Goal: Communication & Community: Share content

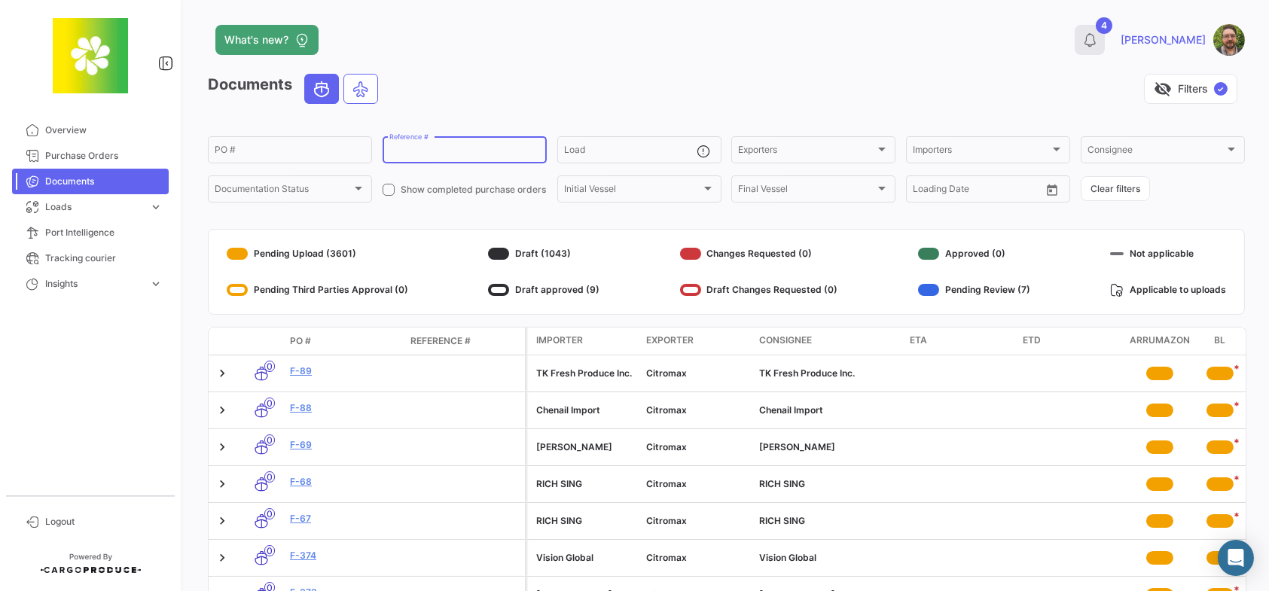
click at [1098, 33] on icon at bounding box center [1090, 39] width 15 height 15
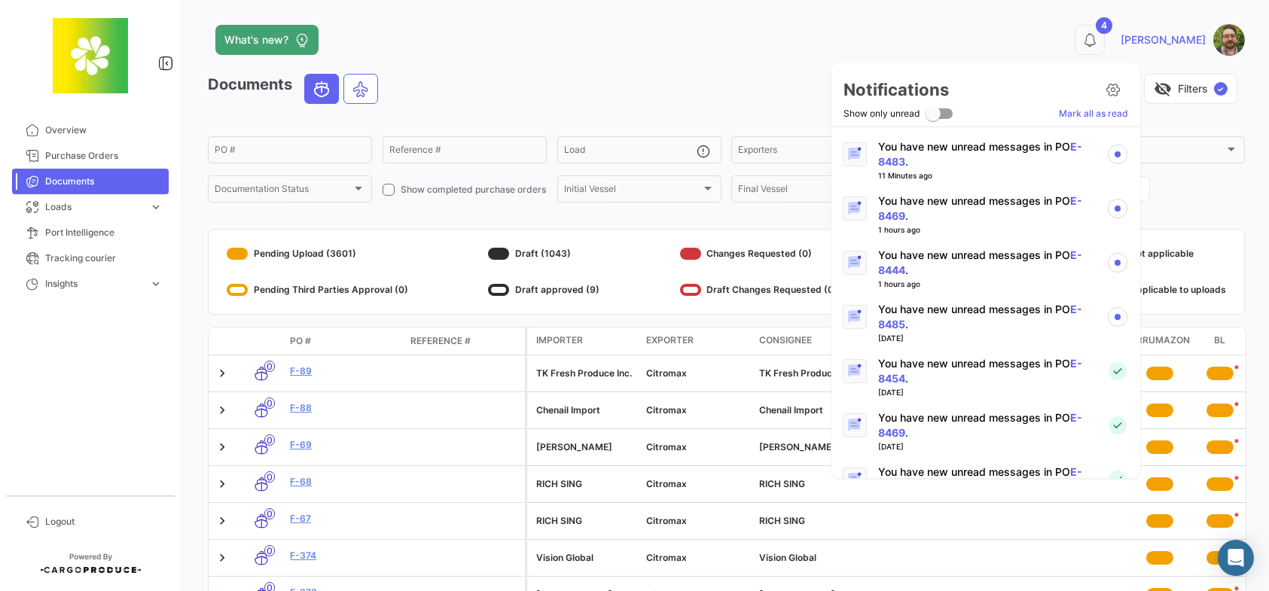
click at [988, 307] on p "You have new unread messages in PO E-8485 ." at bounding box center [986, 317] width 216 height 30
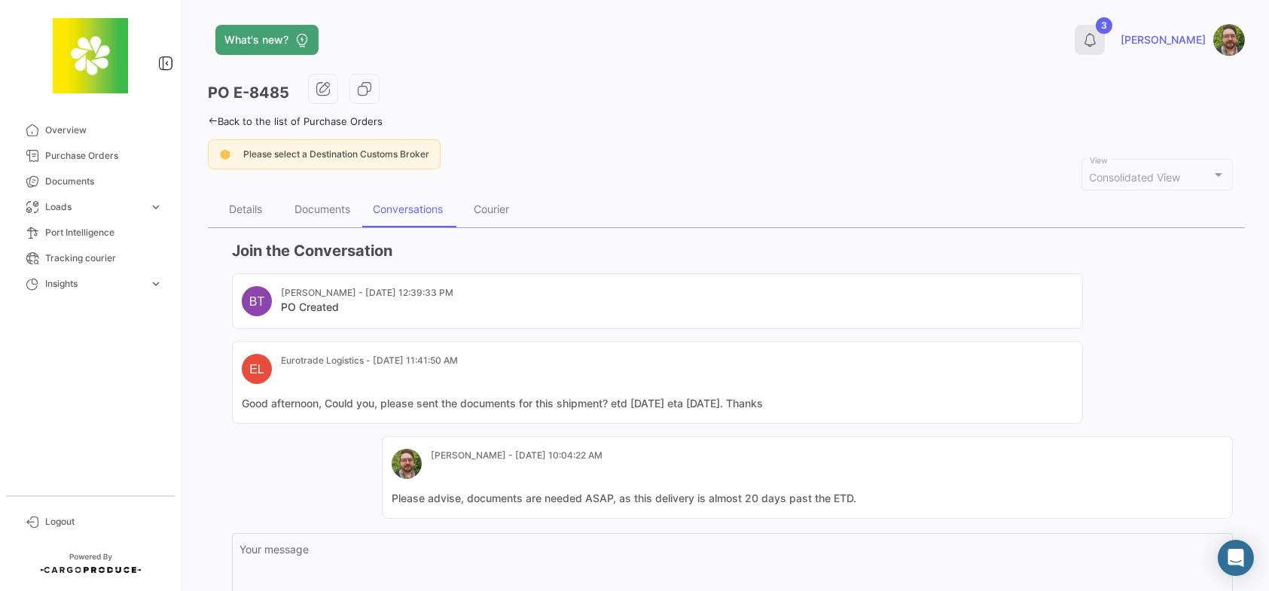
click at [1098, 43] on icon at bounding box center [1090, 39] width 15 height 15
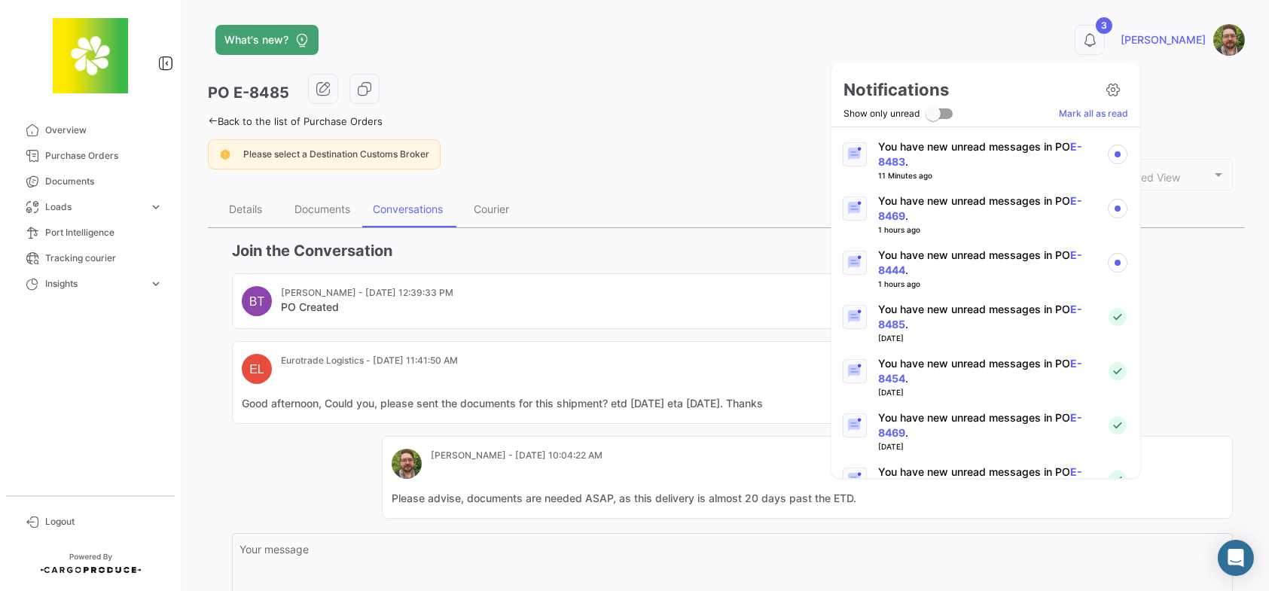
click at [979, 252] on p "You have new unread messages in PO E-8444 ." at bounding box center [986, 263] width 216 height 30
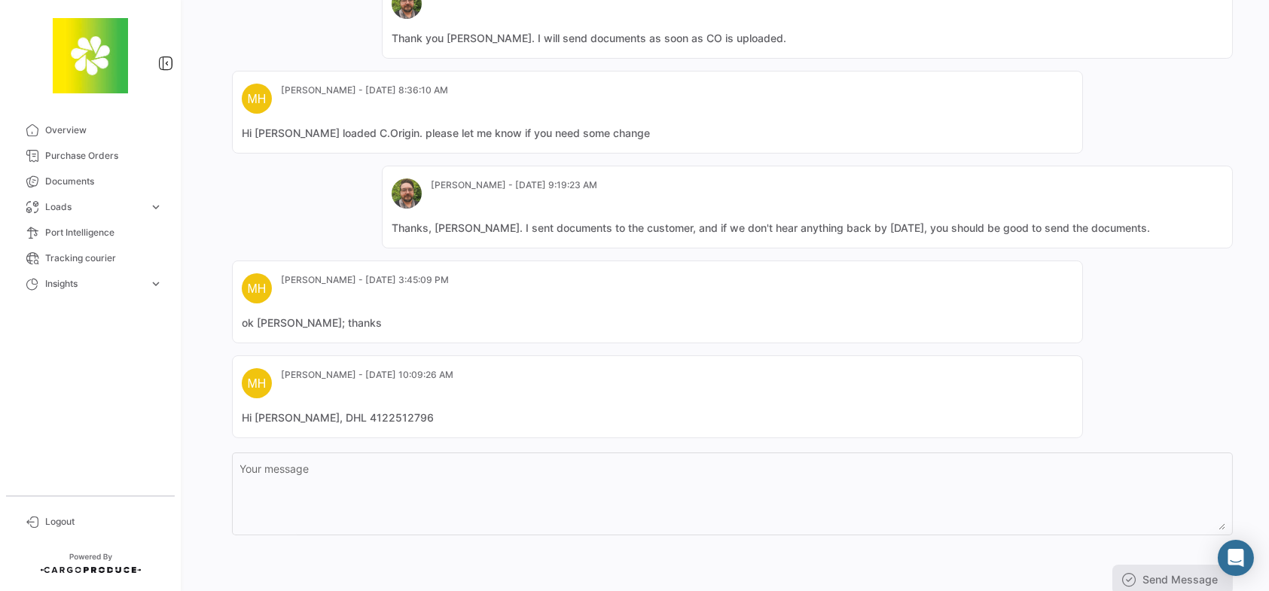
scroll to position [510, 0]
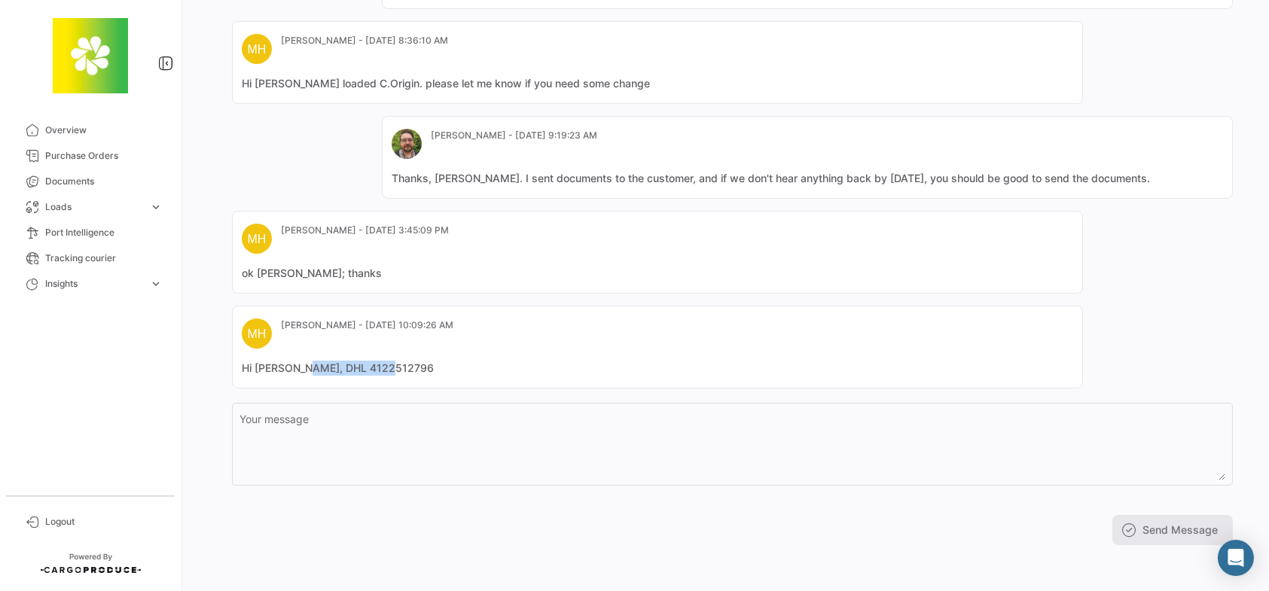
drag, startPoint x: 391, startPoint y: 365, endPoint x: 305, endPoint y: 366, distance: 85.9
click at [305, 366] on mat-card-content "Hi [PERSON_NAME], DHL 4122512796" at bounding box center [658, 368] width 832 height 15
copy mat-card-content "DHL 4122512796"
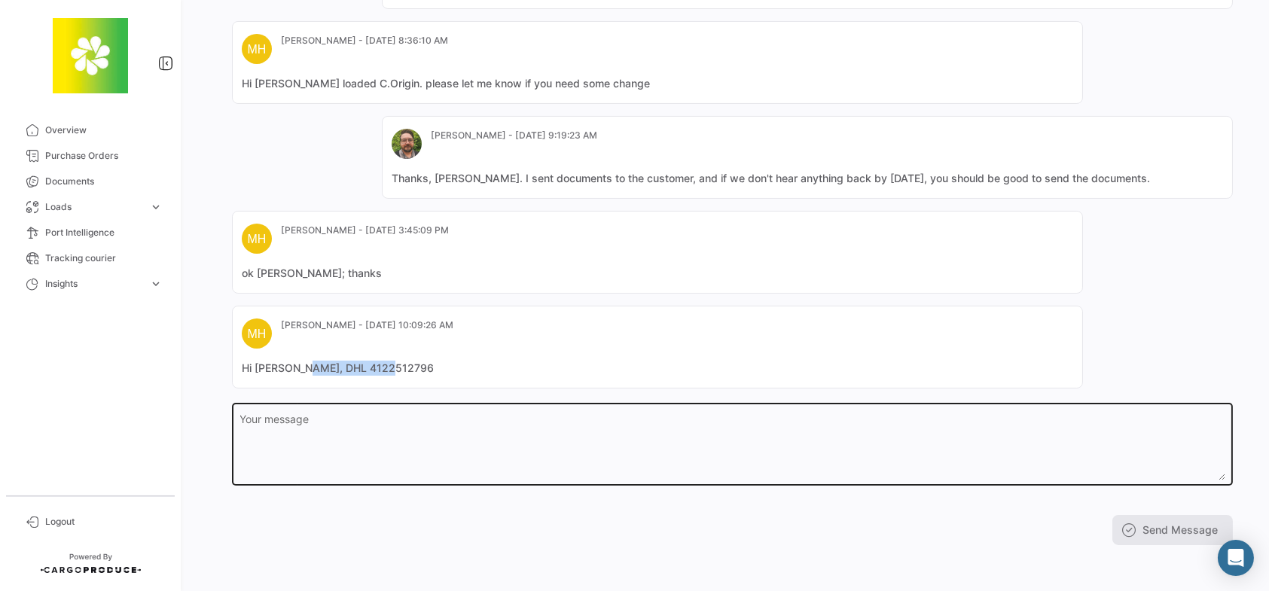
click at [432, 448] on textarea "Your message" at bounding box center [732, 447] width 985 height 66
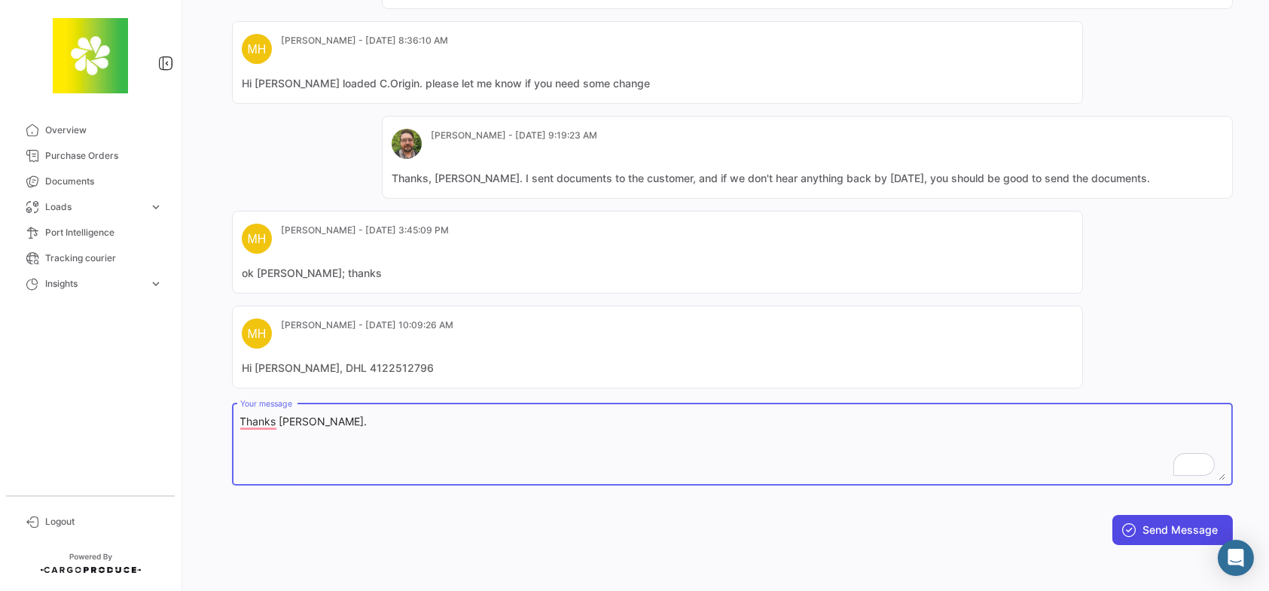
type textarea "Thanks [PERSON_NAME]."
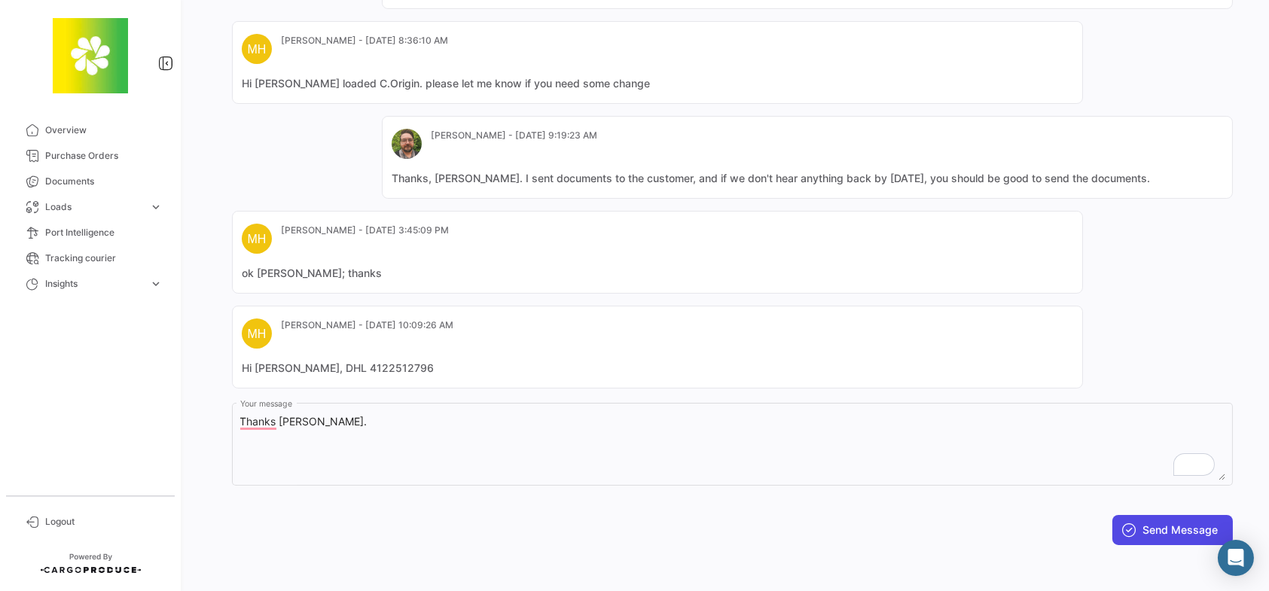
click at [1181, 525] on button "Send Message" at bounding box center [1173, 530] width 121 height 30
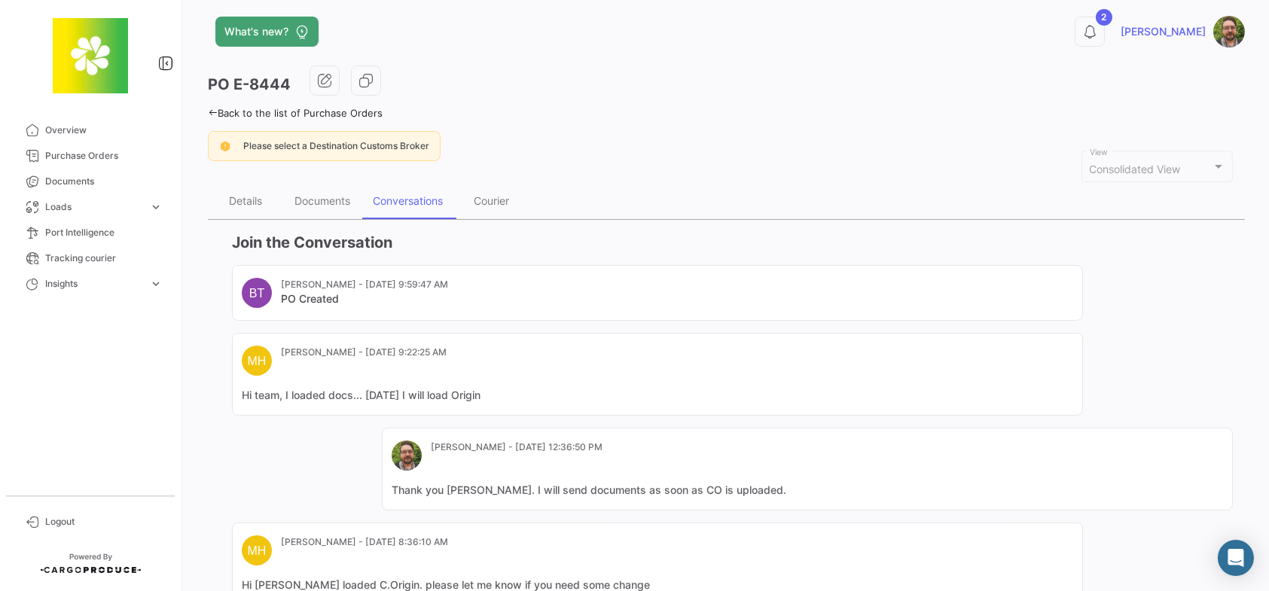
scroll to position [0, 0]
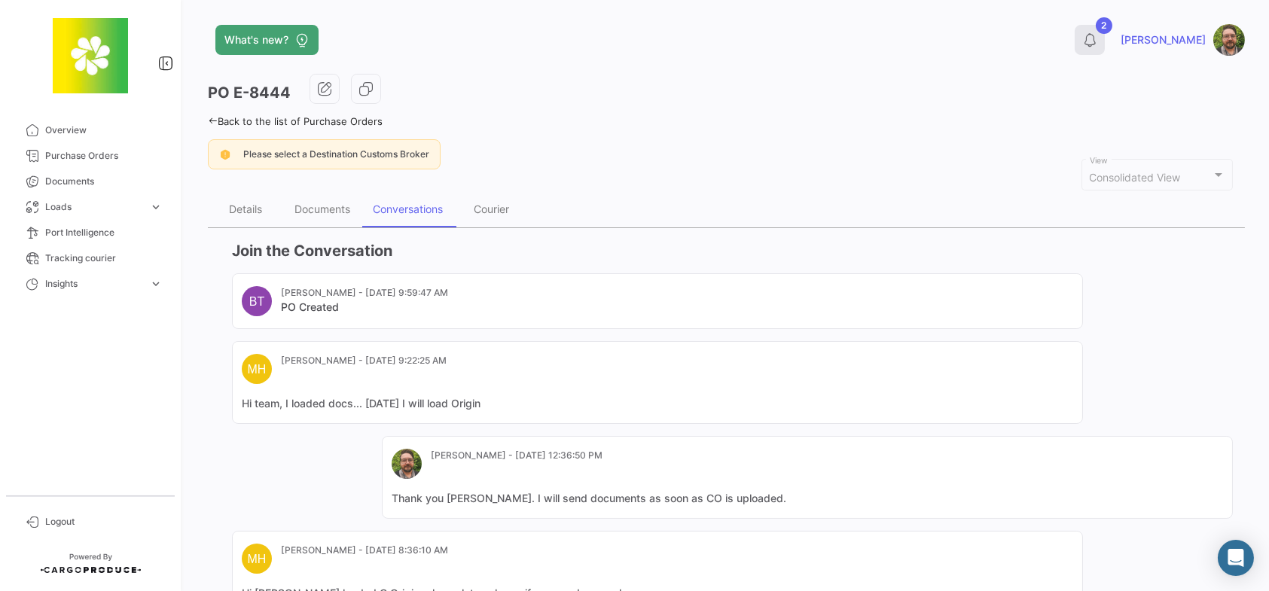
click at [1098, 38] on icon at bounding box center [1090, 39] width 15 height 15
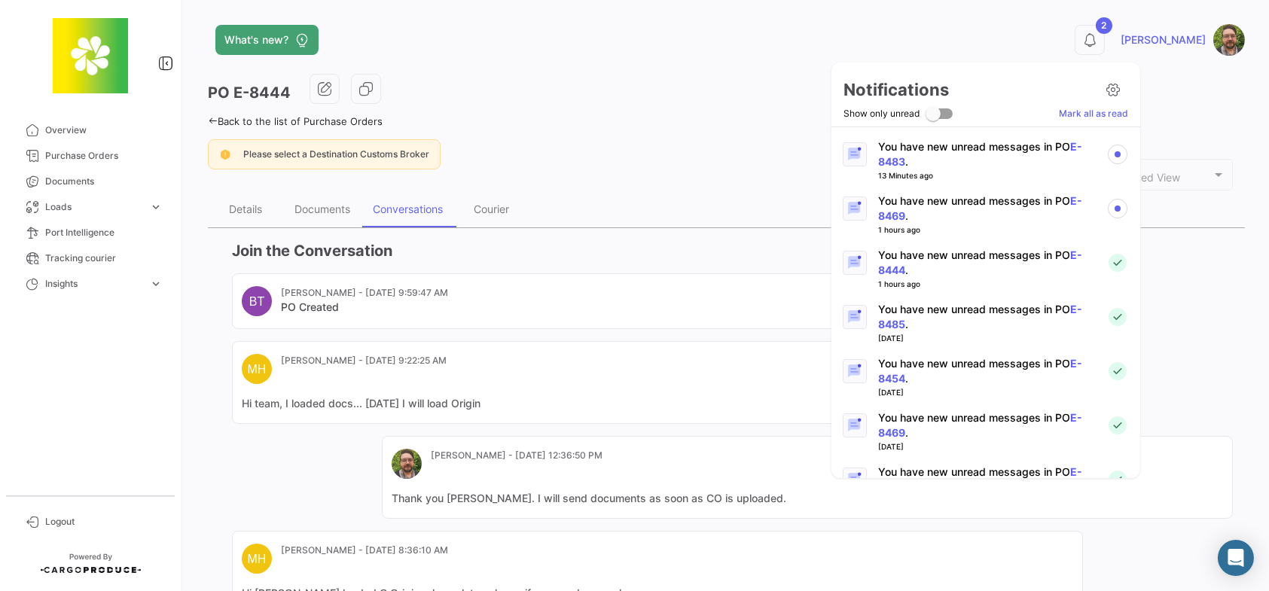
click at [959, 199] on p "You have new unread messages in PO E-8469 ." at bounding box center [986, 209] width 216 height 30
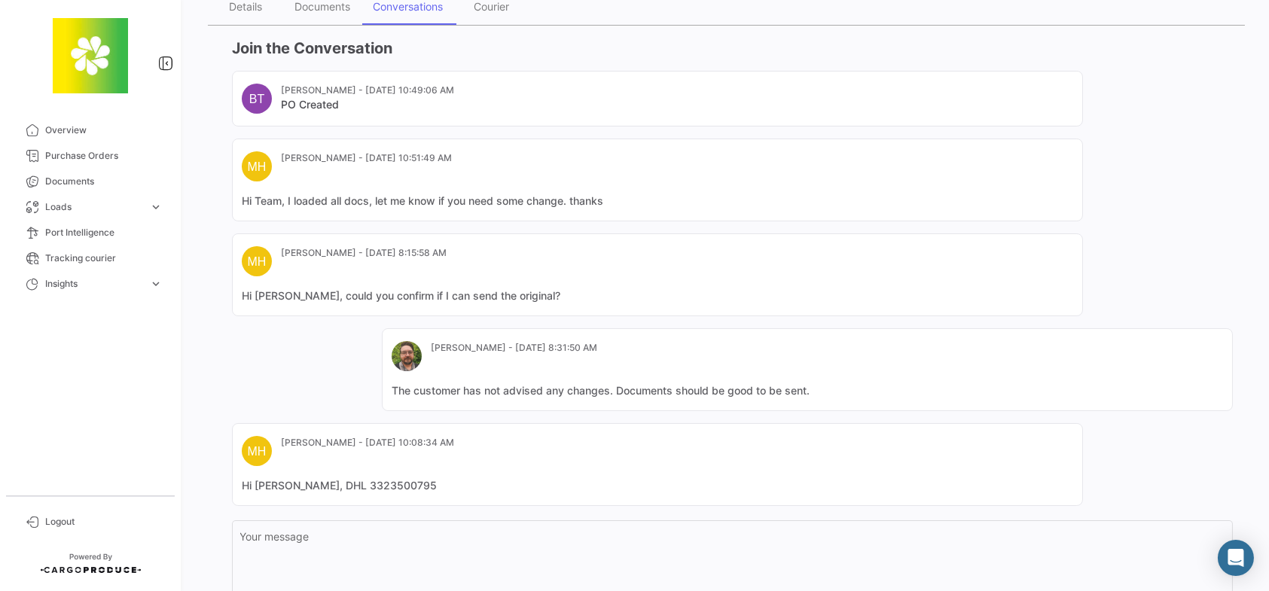
scroll to position [301, 0]
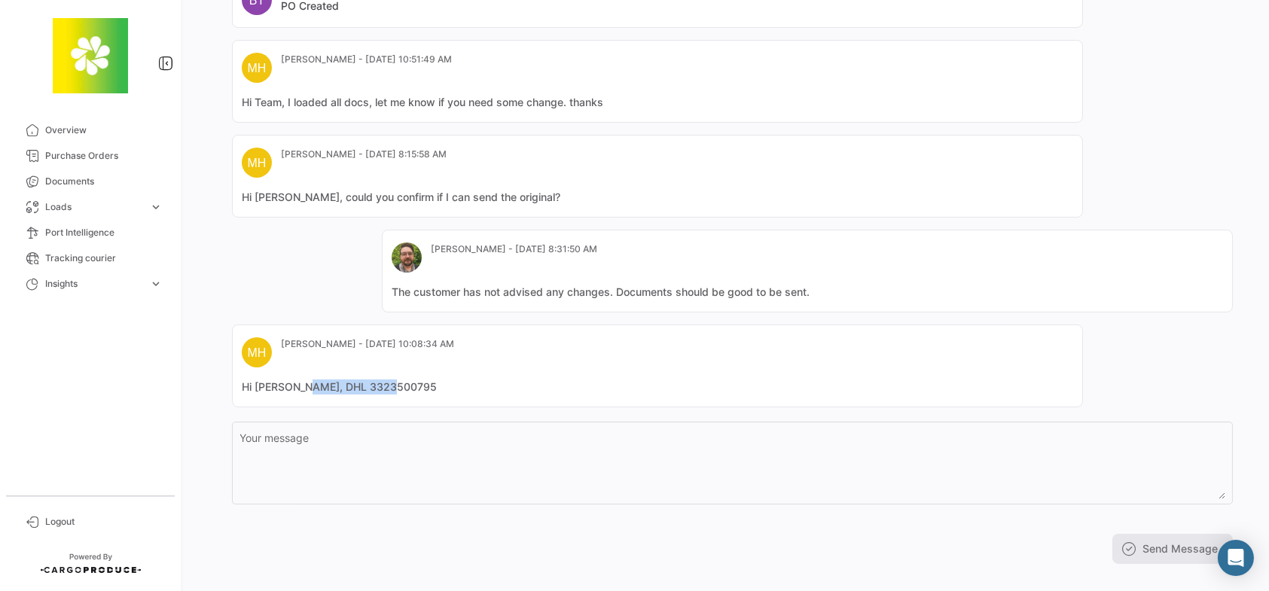
drag, startPoint x: 398, startPoint y: 384, endPoint x: 304, endPoint y: 383, distance: 93.4
click at [304, 383] on mat-card-content "Hi [PERSON_NAME], DHL 3323500795" at bounding box center [658, 387] width 832 height 15
copy mat-card-content "DHL 3323500795"
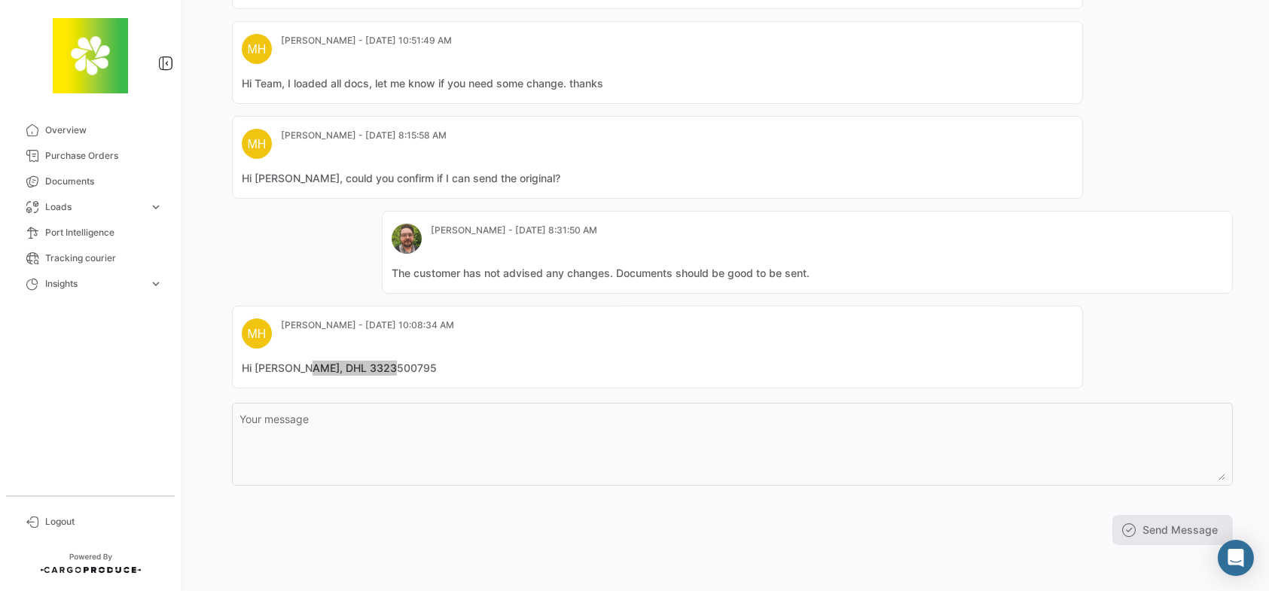
scroll to position [0, 0]
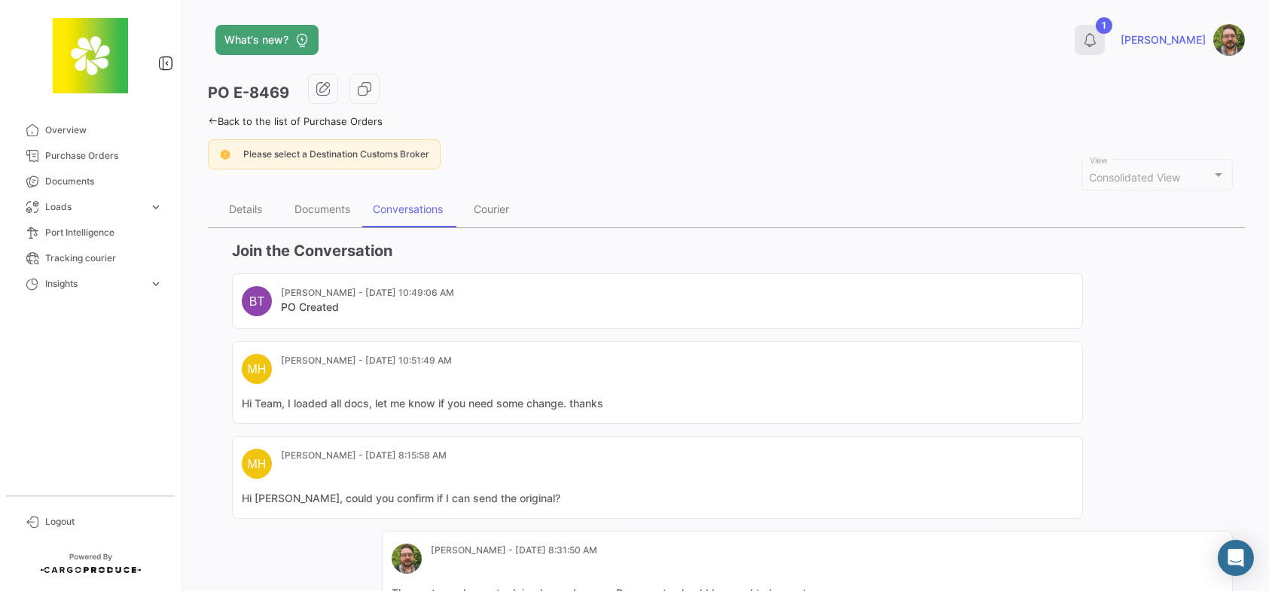
click at [1105, 49] on button "1" at bounding box center [1090, 40] width 30 height 30
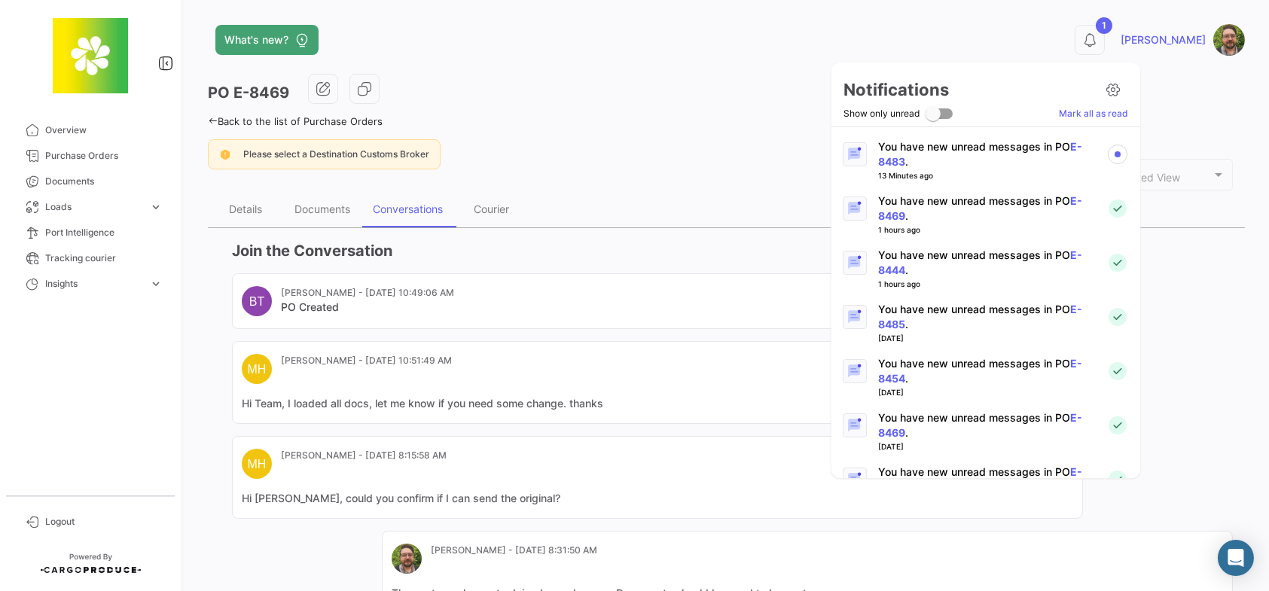
click at [960, 158] on p "You have new unread messages in PO E-8483 ." at bounding box center [986, 154] width 216 height 30
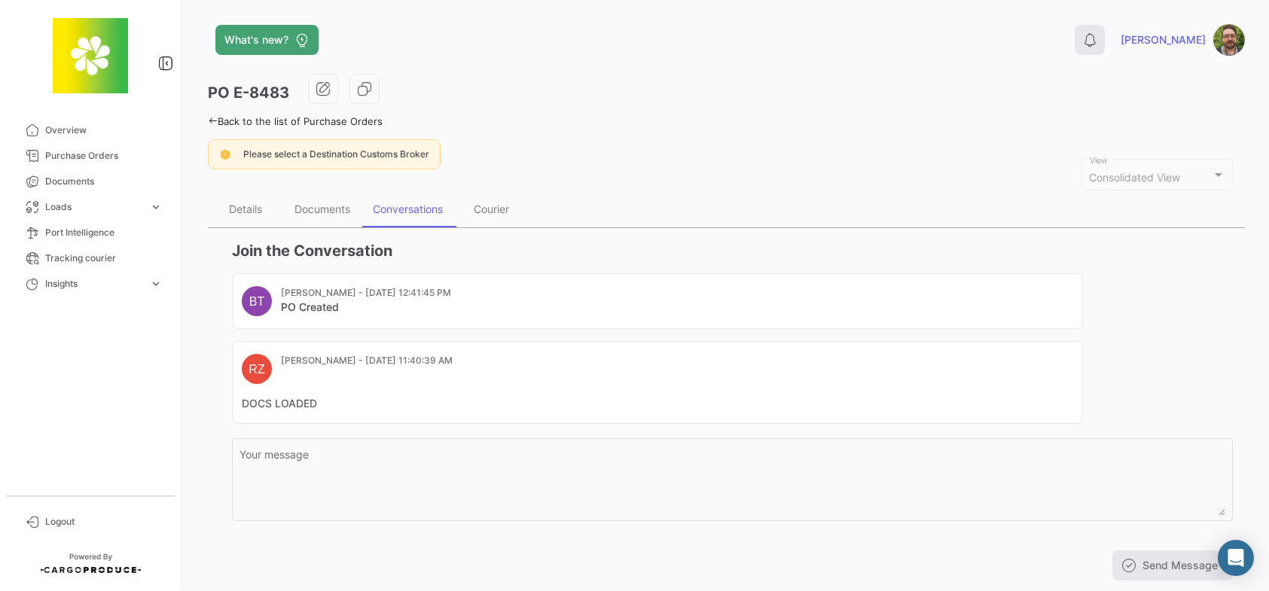
click at [1098, 33] on icon at bounding box center [1090, 39] width 15 height 15
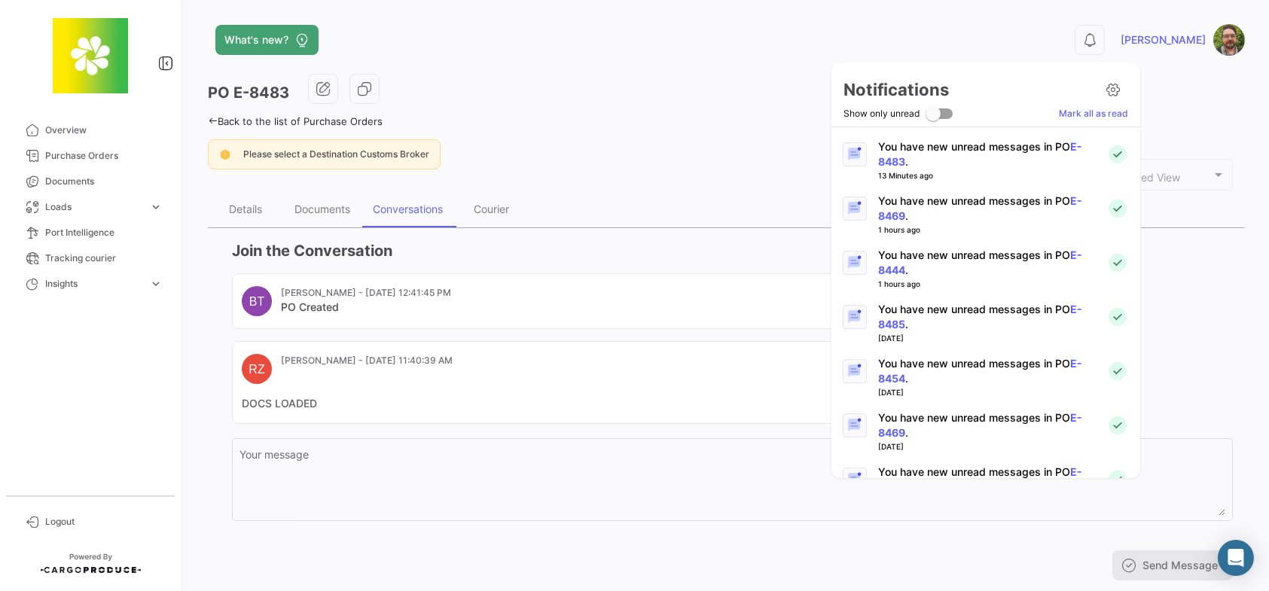
click at [985, 199] on p "You have new unread messages in PO E-8469 ." at bounding box center [986, 209] width 216 height 30
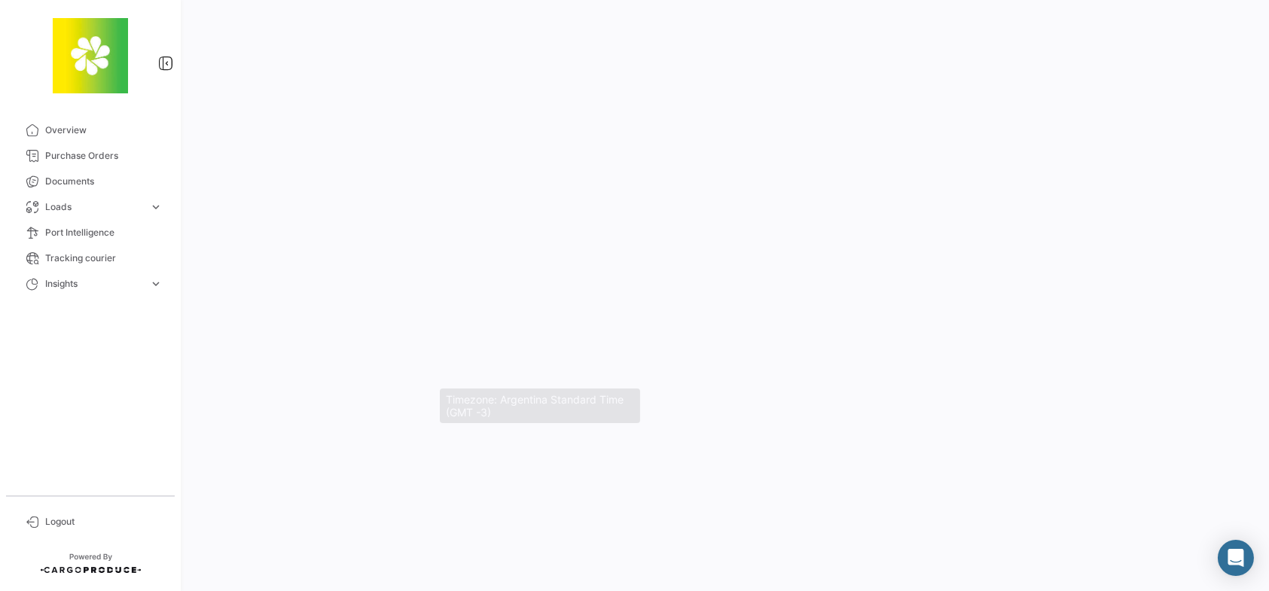
scroll to position [279, 0]
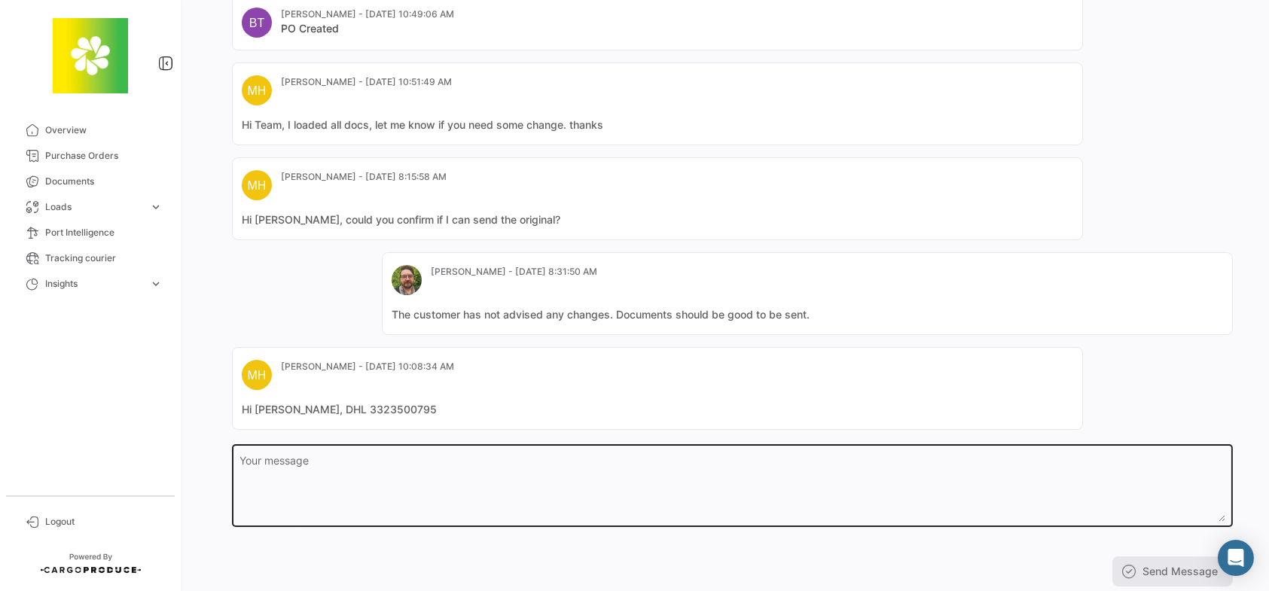
click at [377, 469] on textarea "Your message" at bounding box center [732, 489] width 985 height 66
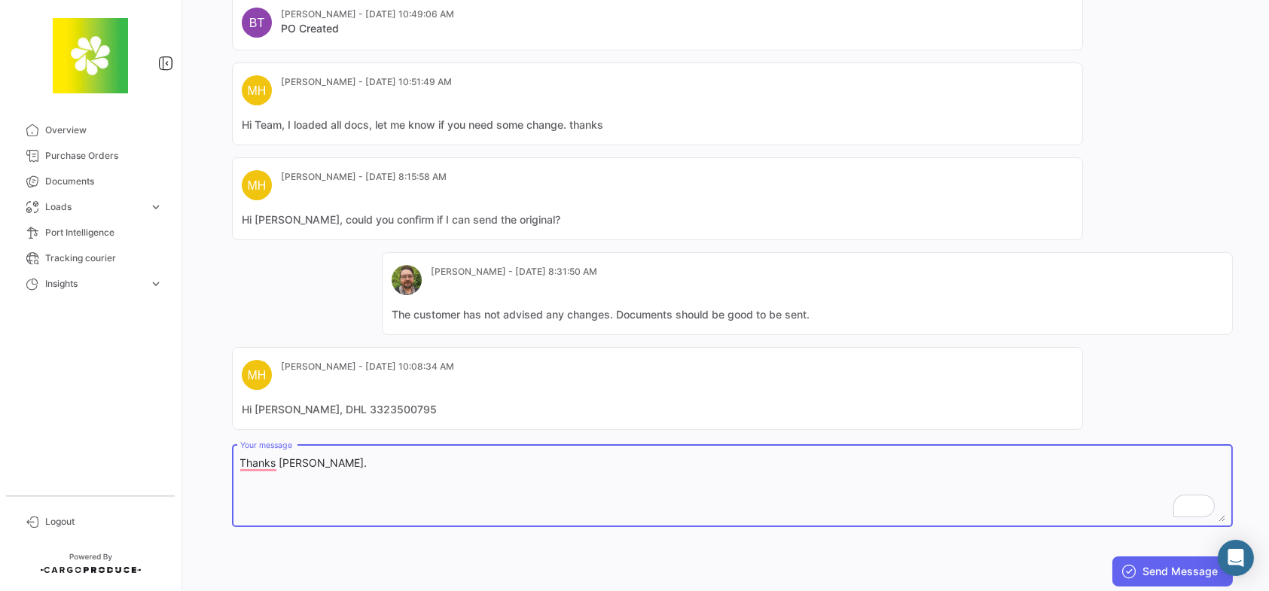
type textarea "Thanks [PERSON_NAME]."
click at [1195, 565] on button "Send Message" at bounding box center [1173, 572] width 121 height 30
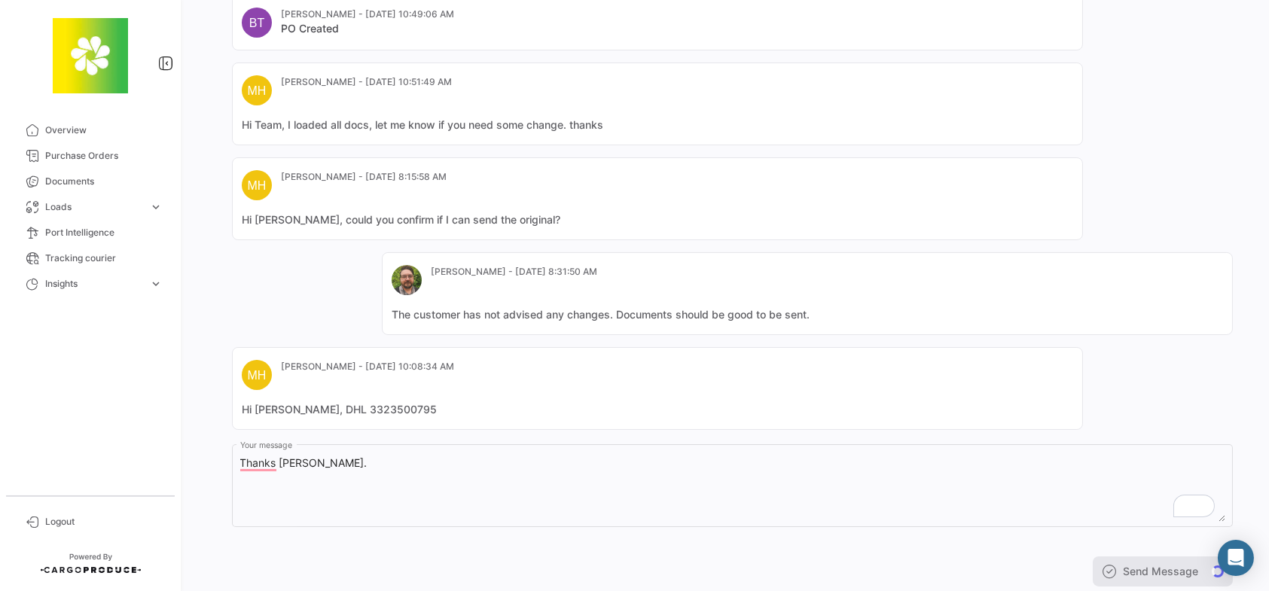
scroll to position [0, 0]
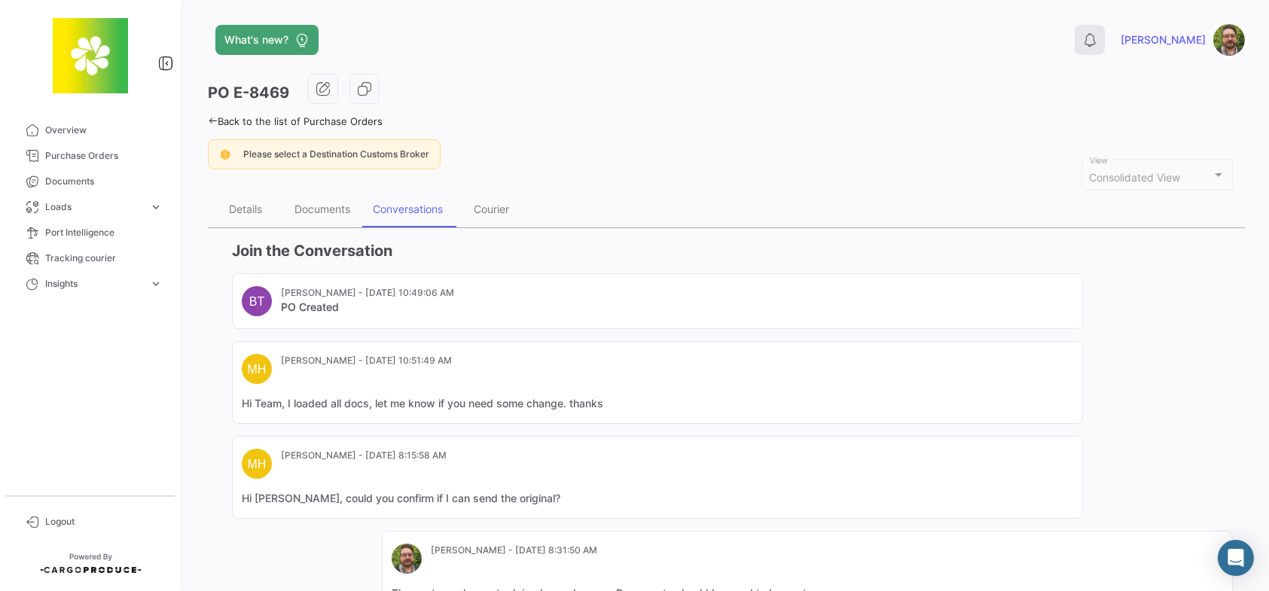
click at [1098, 36] on icon at bounding box center [1090, 39] width 15 height 15
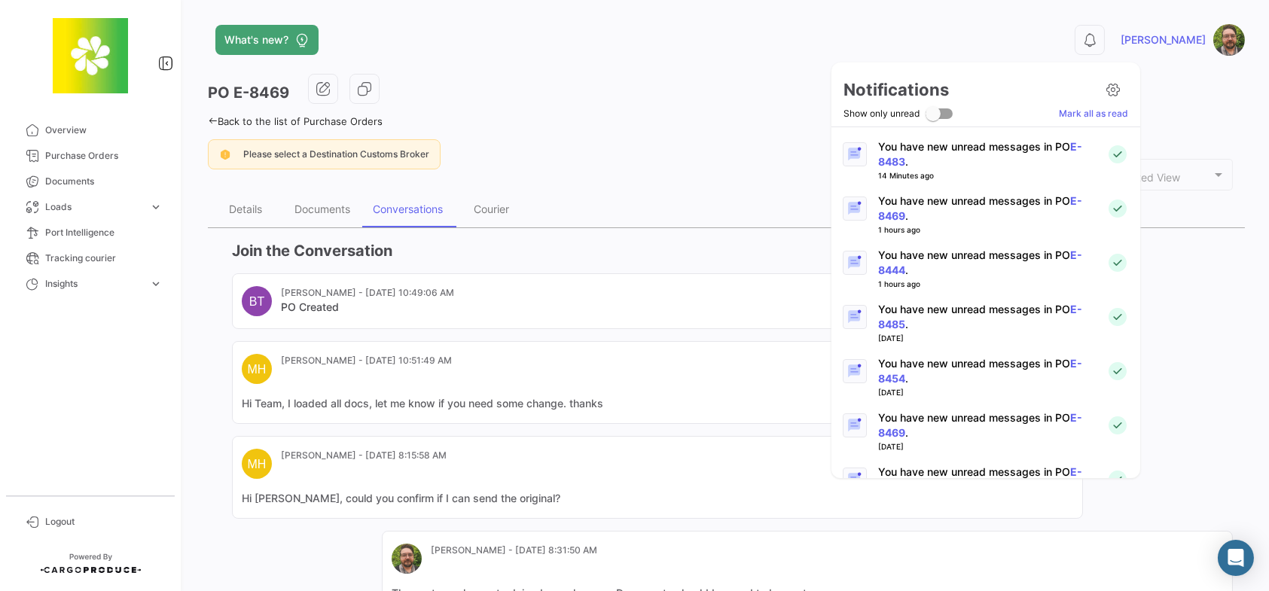
click at [1021, 143] on p "You have new unread messages in PO E-8483 ." at bounding box center [986, 154] width 216 height 30
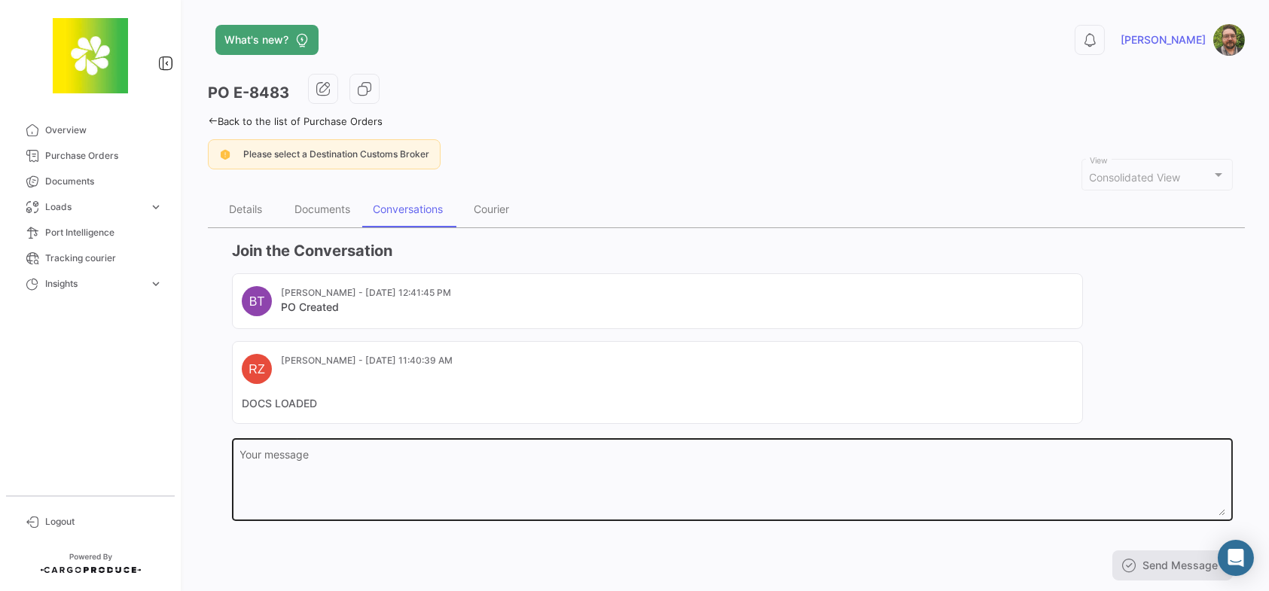
click at [362, 472] on textarea "Your message" at bounding box center [732, 483] width 985 height 66
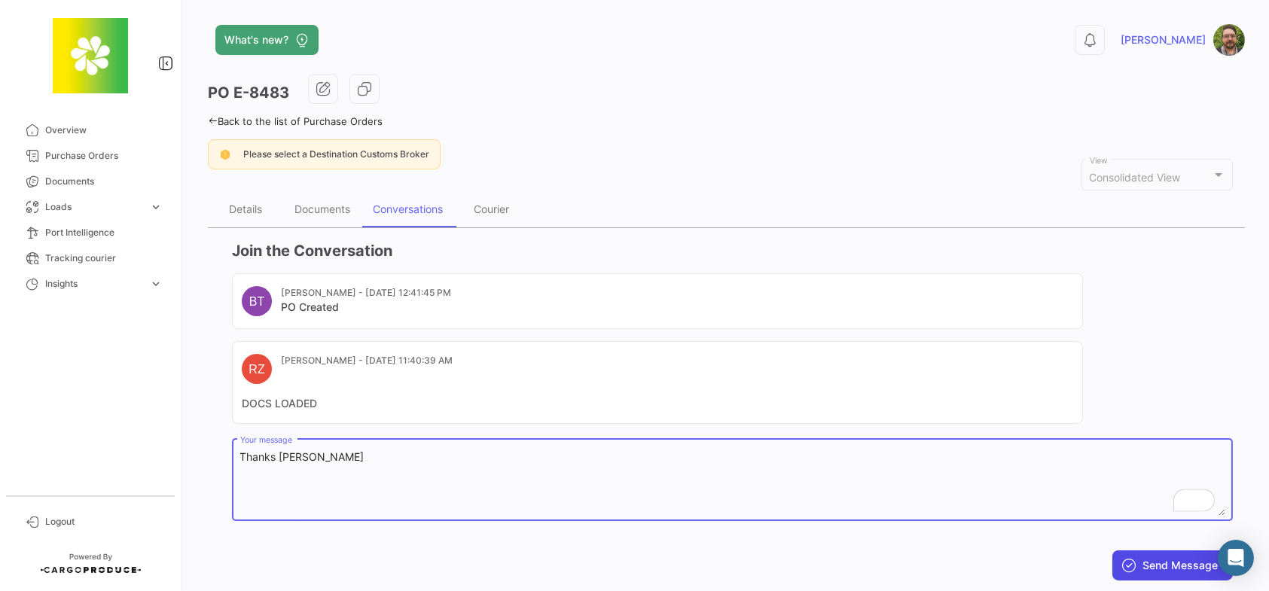
type textarea "Thanks [PERSON_NAME]"
click at [1184, 565] on button "Send Message" at bounding box center [1173, 566] width 121 height 30
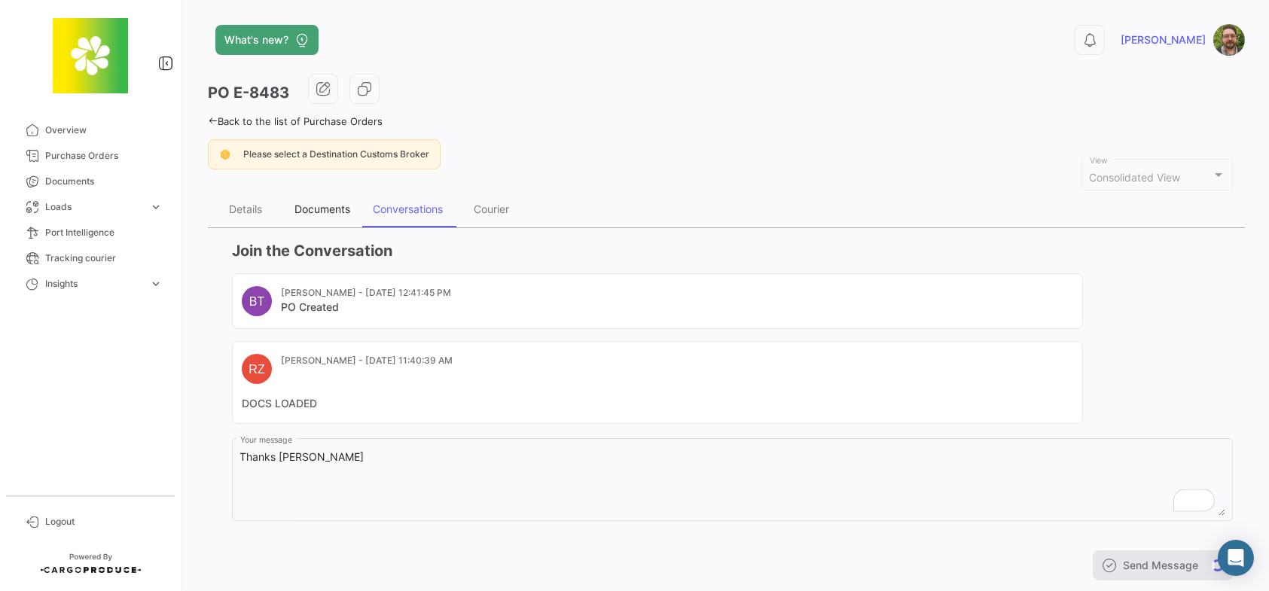
click at [323, 209] on div "Documents" at bounding box center [323, 209] width 56 height 13
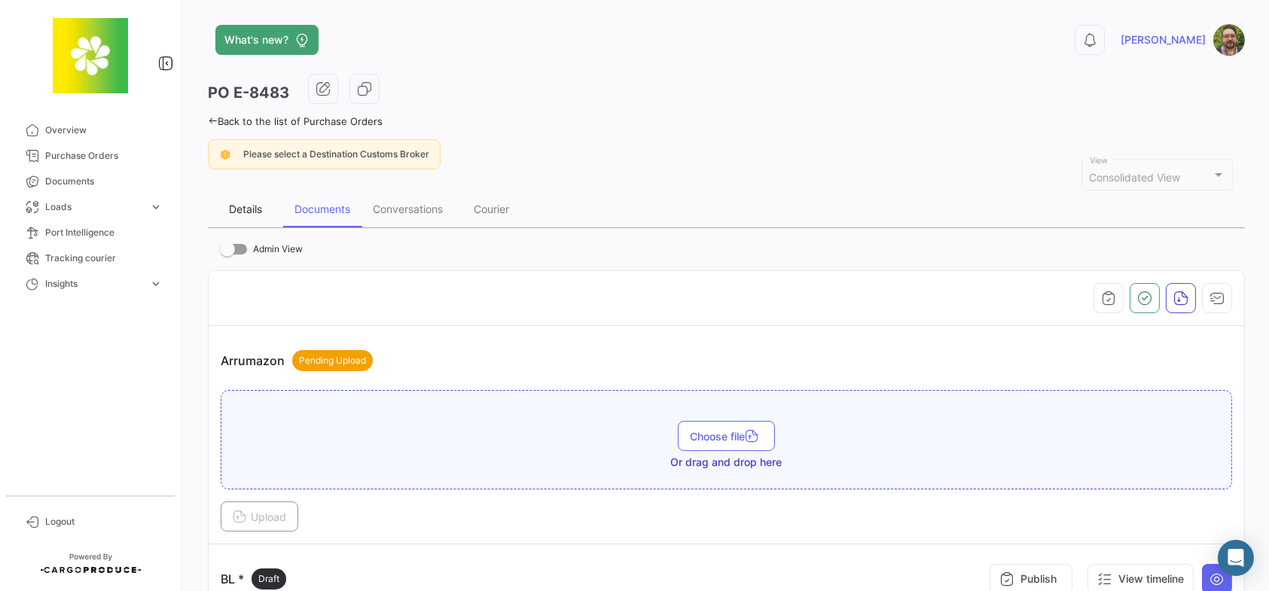
click at [243, 204] on div "Details" at bounding box center [245, 209] width 33 height 13
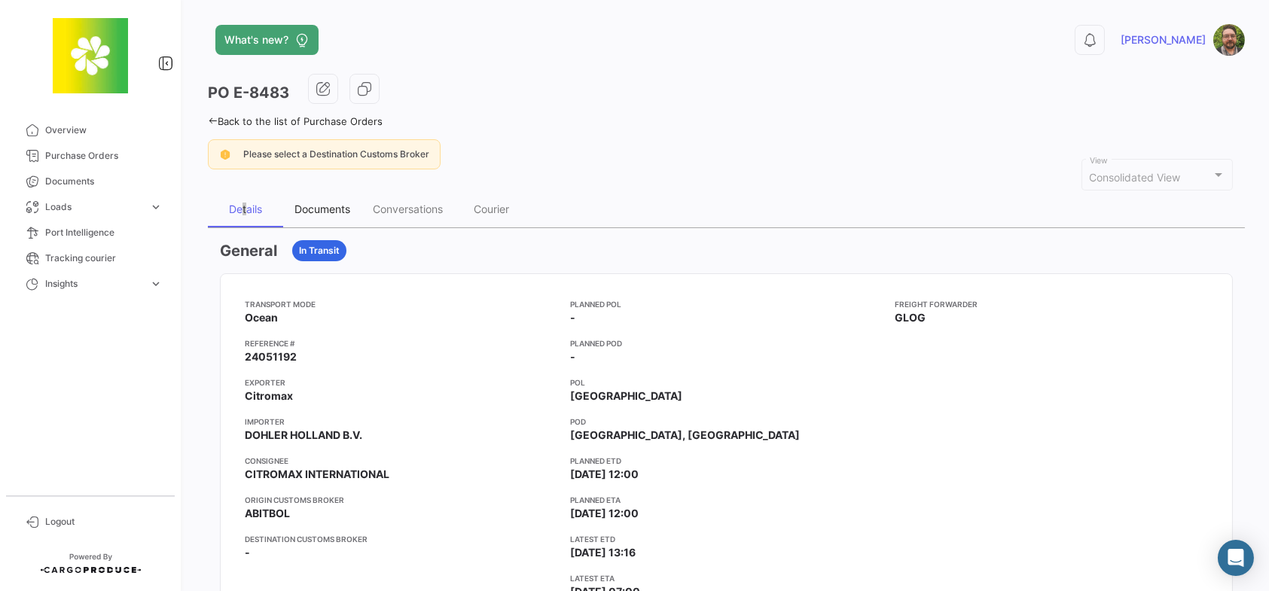
drag, startPoint x: 336, startPoint y: 213, endPoint x: 349, endPoint y: 214, distance: 12.8
click at [336, 213] on div "Documents" at bounding box center [323, 209] width 56 height 13
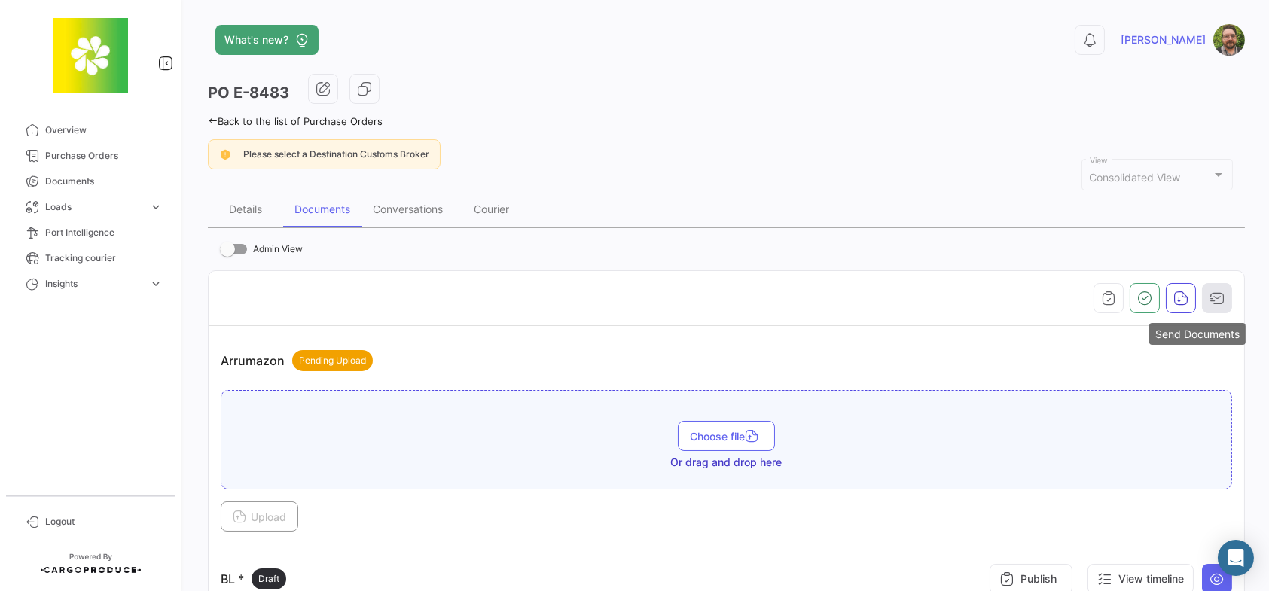
click at [1215, 296] on icon "button" at bounding box center [1217, 298] width 15 height 15
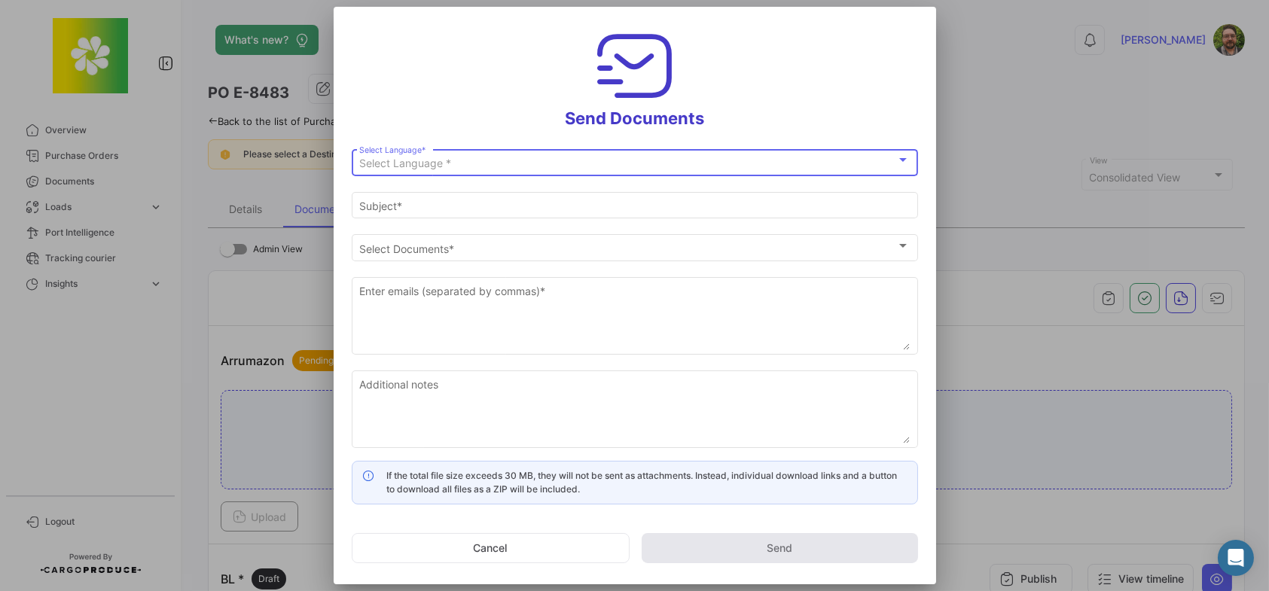
click at [444, 163] on span "Select Language *" at bounding box center [405, 163] width 92 height 13
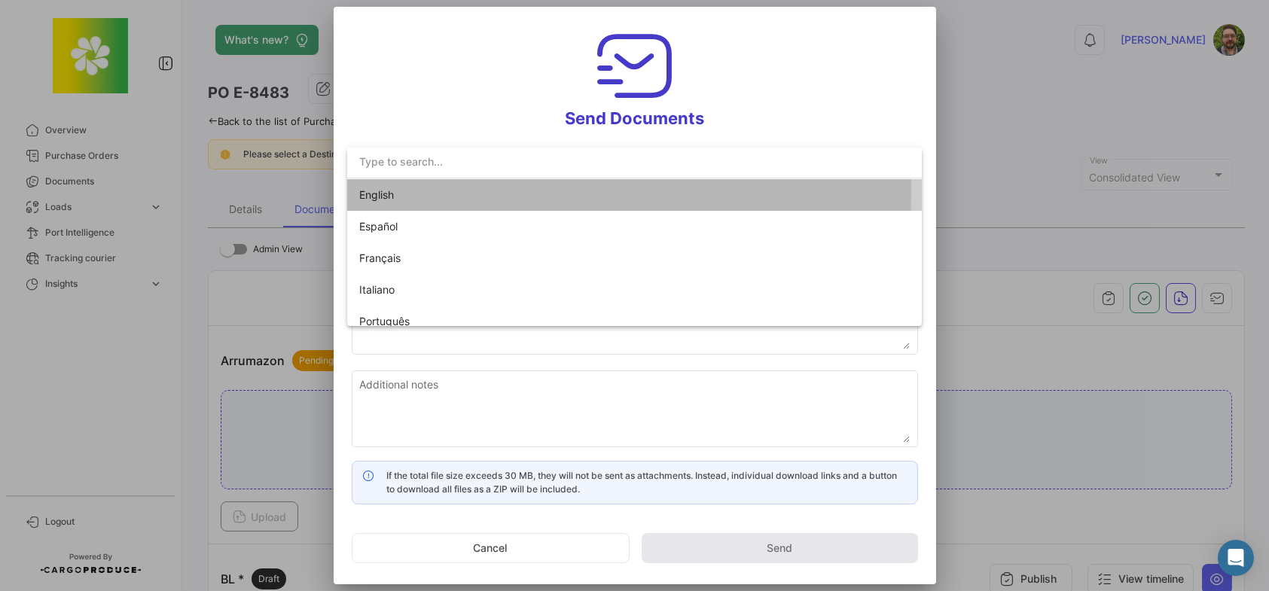
click at [442, 192] on span "English" at bounding box center [464, 195] width 211 height 32
type input "[PERSON_NAME] has shared the documents of PO # E-8483 with you"
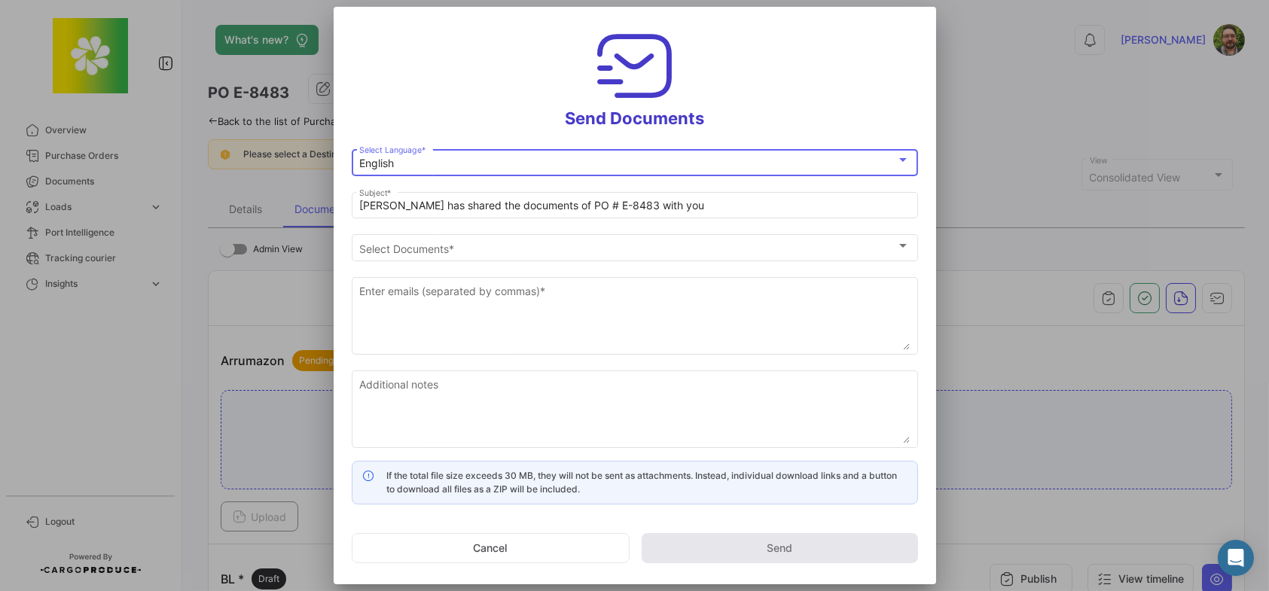
click at [415, 98] on h3 "Send Documents" at bounding box center [635, 77] width 567 height 104
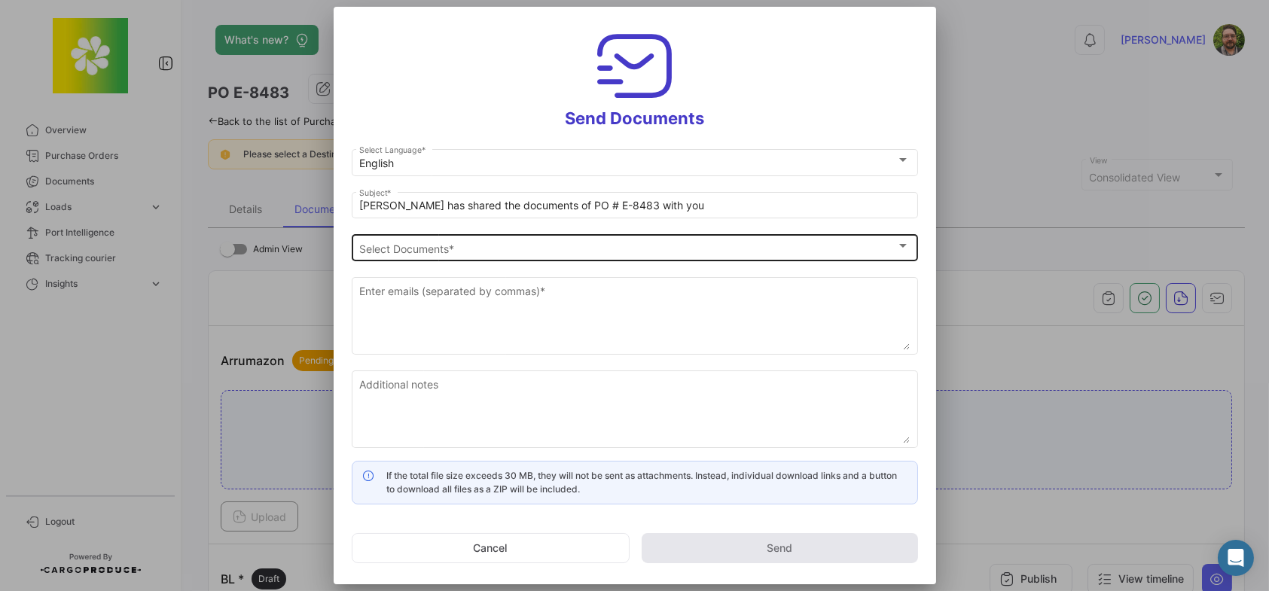
click at [436, 252] on span "Select Documents" at bounding box center [627, 249] width 537 height 13
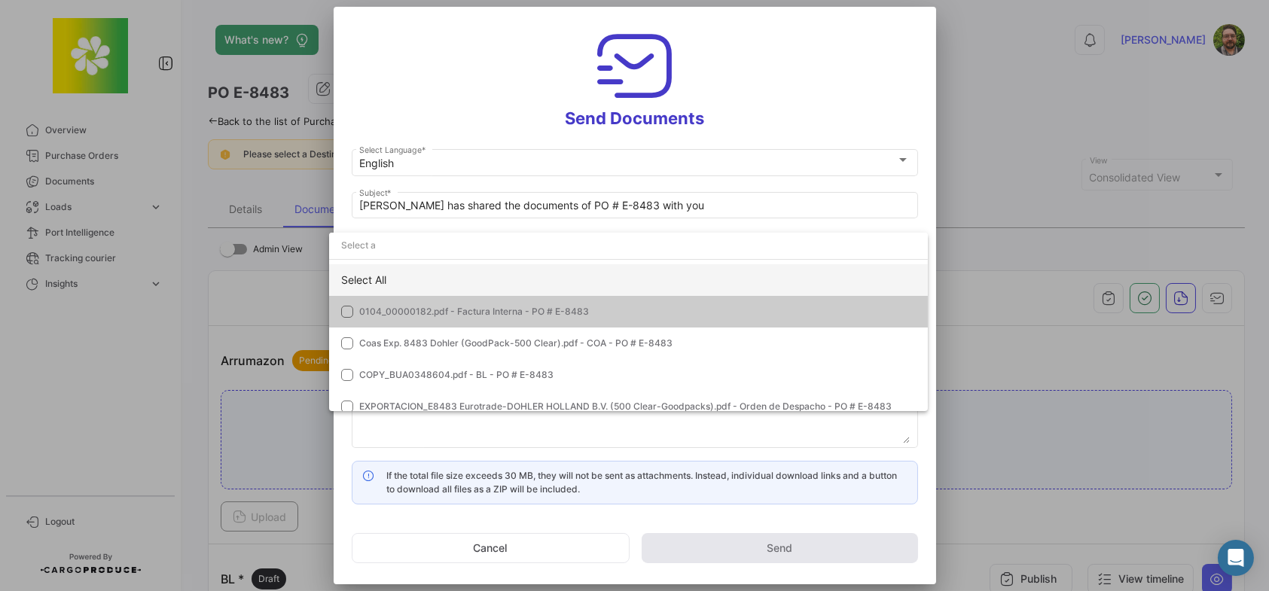
click at [414, 277] on div "Select All" at bounding box center [628, 280] width 599 height 32
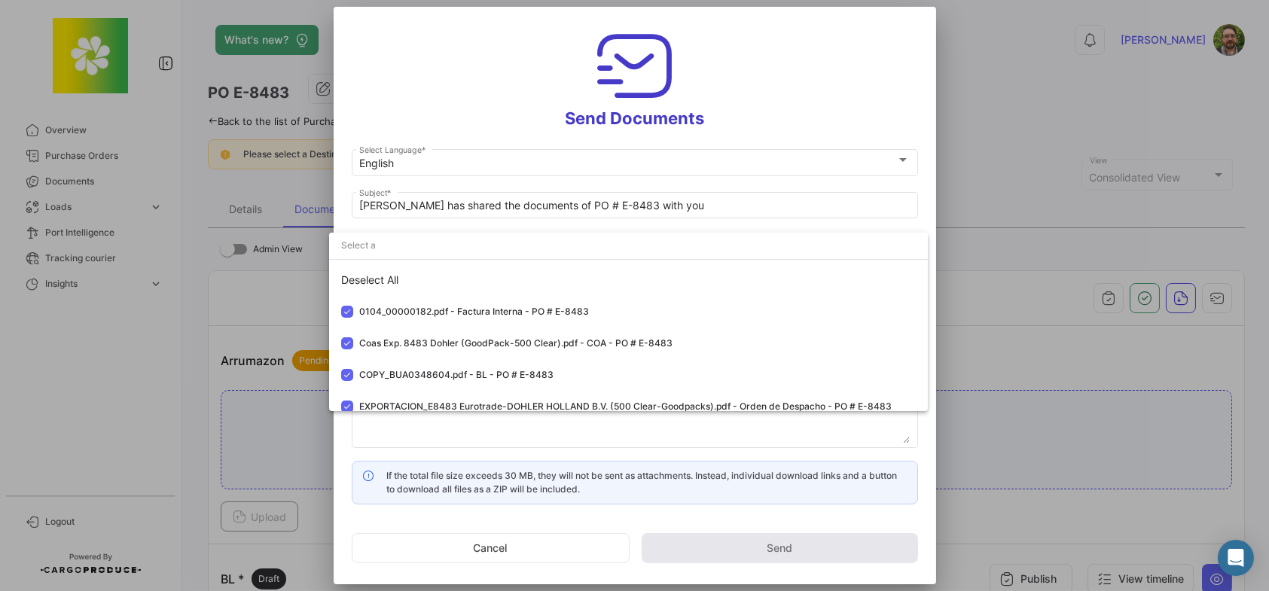
click at [478, 84] on div at bounding box center [634, 295] width 1269 height 591
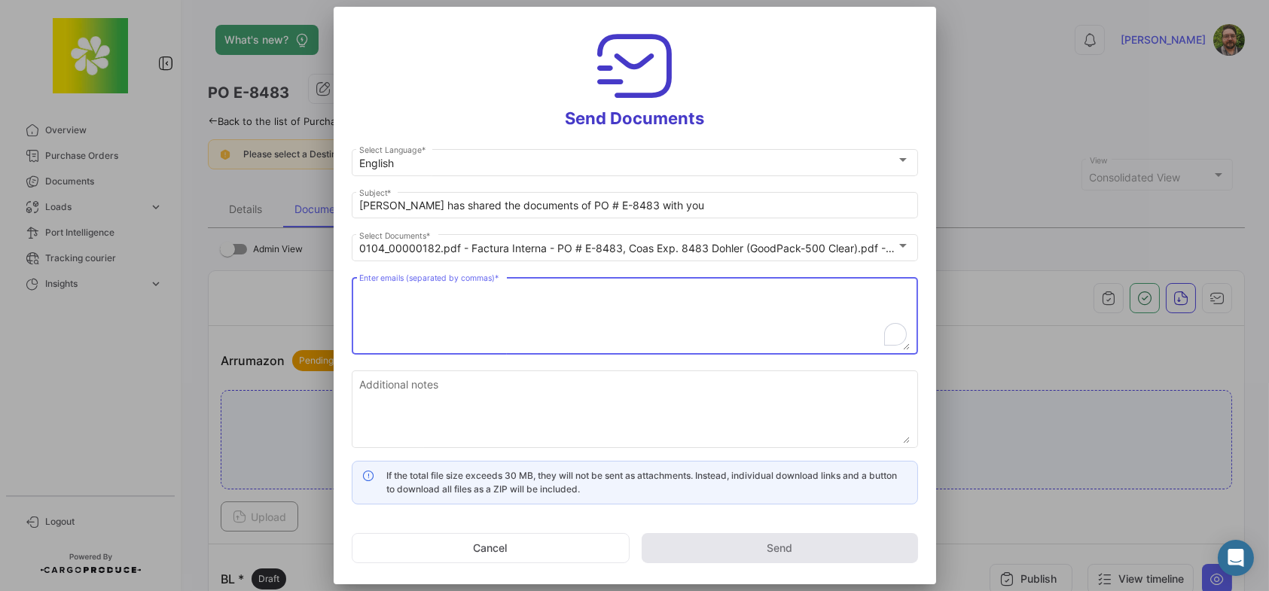
click at [487, 311] on textarea "Enter emails (separated by commas) *" at bounding box center [634, 317] width 551 height 66
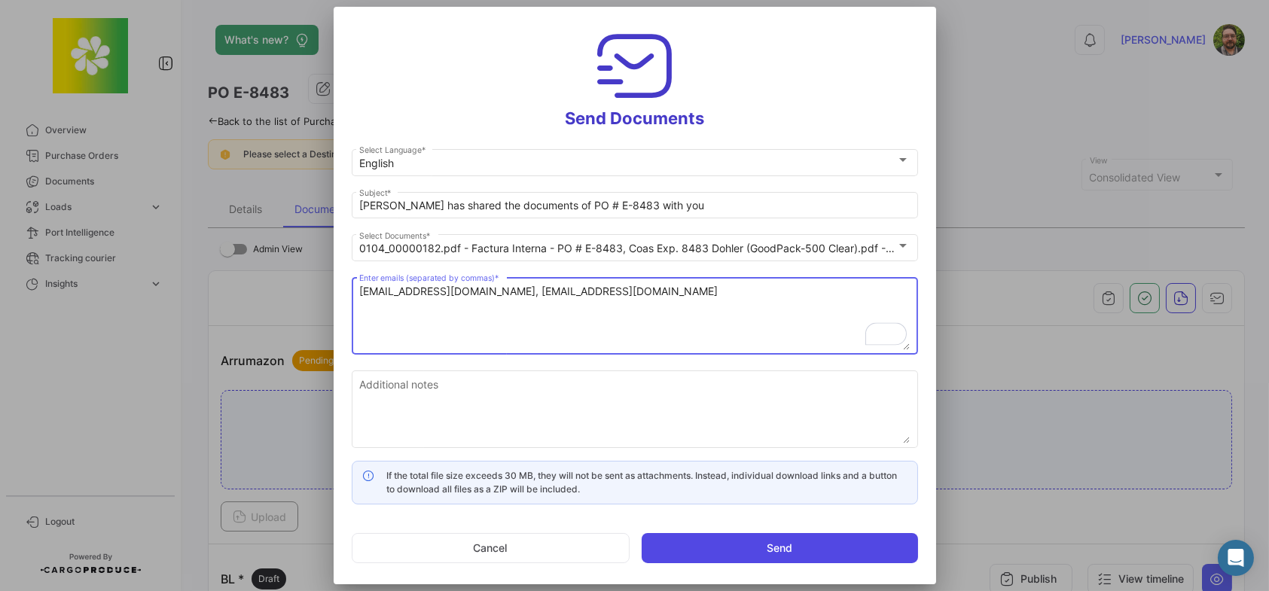
type textarea "[EMAIL_ADDRESS][DOMAIN_NAME], [EMAIL_ADDRESS][DOMAIN_NAME]"
click at [744, 546] on button "Send" at bounding box center [780, 548] width 276 height 30
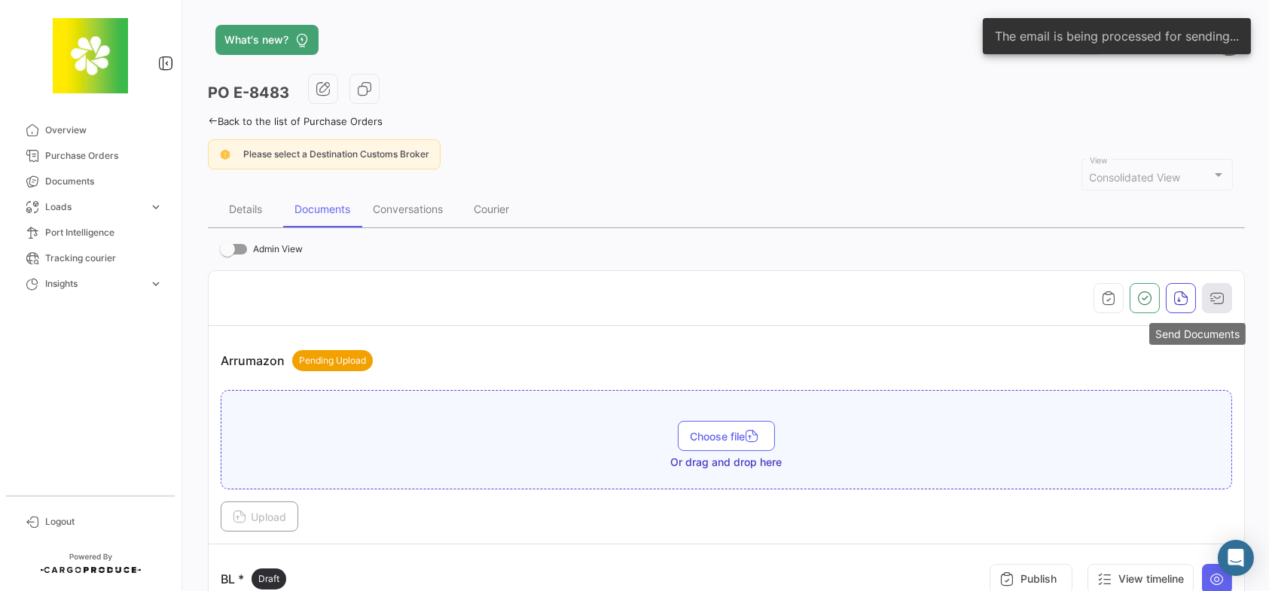
click at [1214, 300] on icon "button" at bounding box center [1217, 298] width 15 height 15
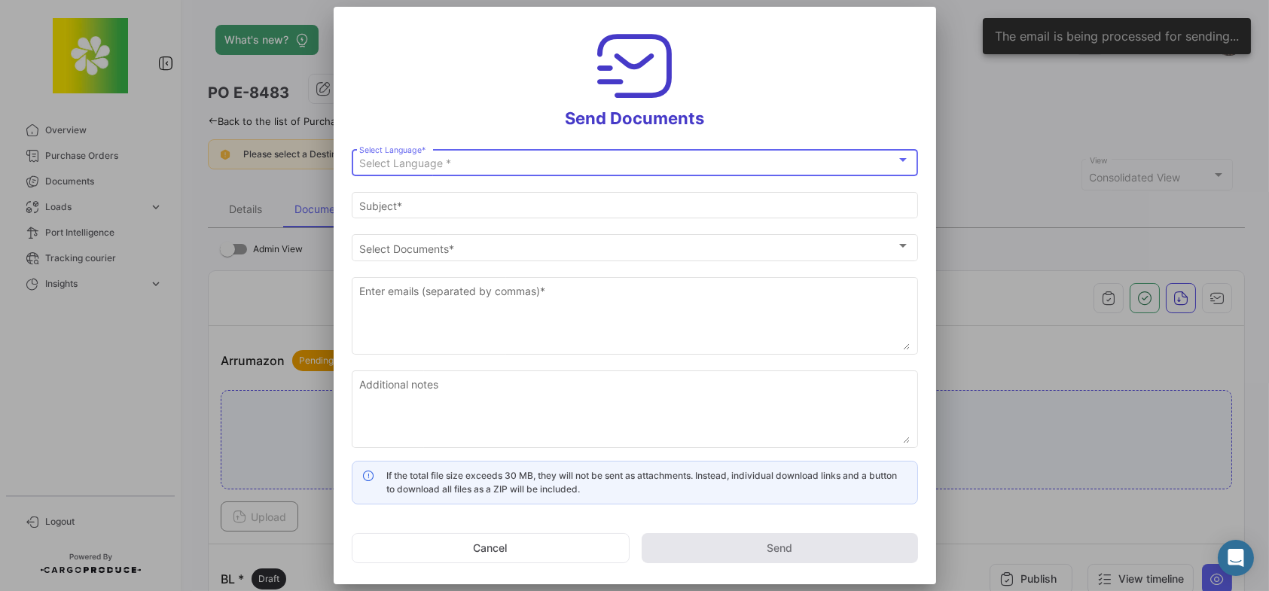
click at [475, 158] on div "Select Language *" at bounding box center [627, 163] width 537 height 13
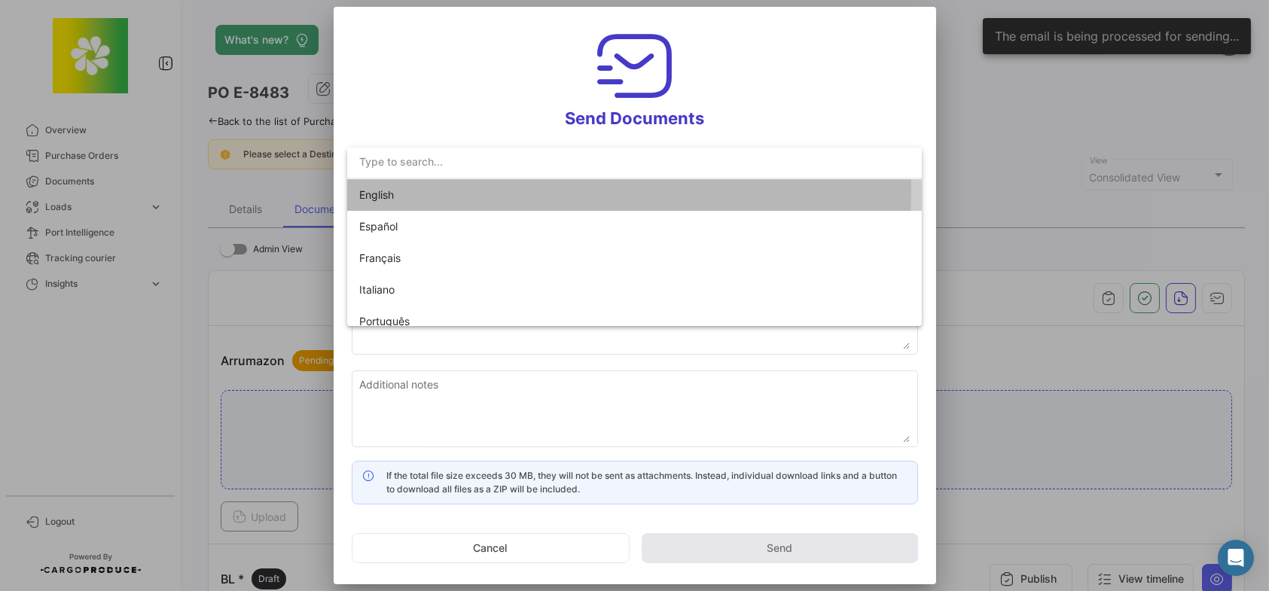
click at [457, 189] on span "English" at bounding box center [464, 195] width 211 height 32
type input "[PERSON_NAME] has shared the documents of PO # E-8483 with you"
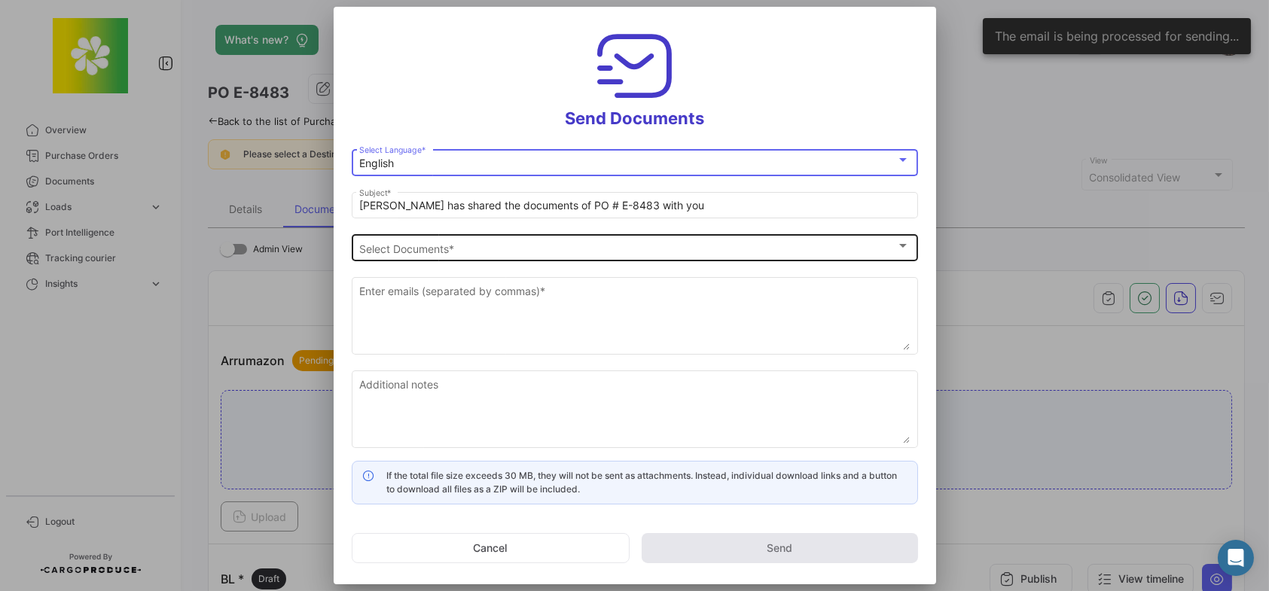
click at [435, 244] on span "Select Documents" at bounding box center [627, 249] width 537 height 13
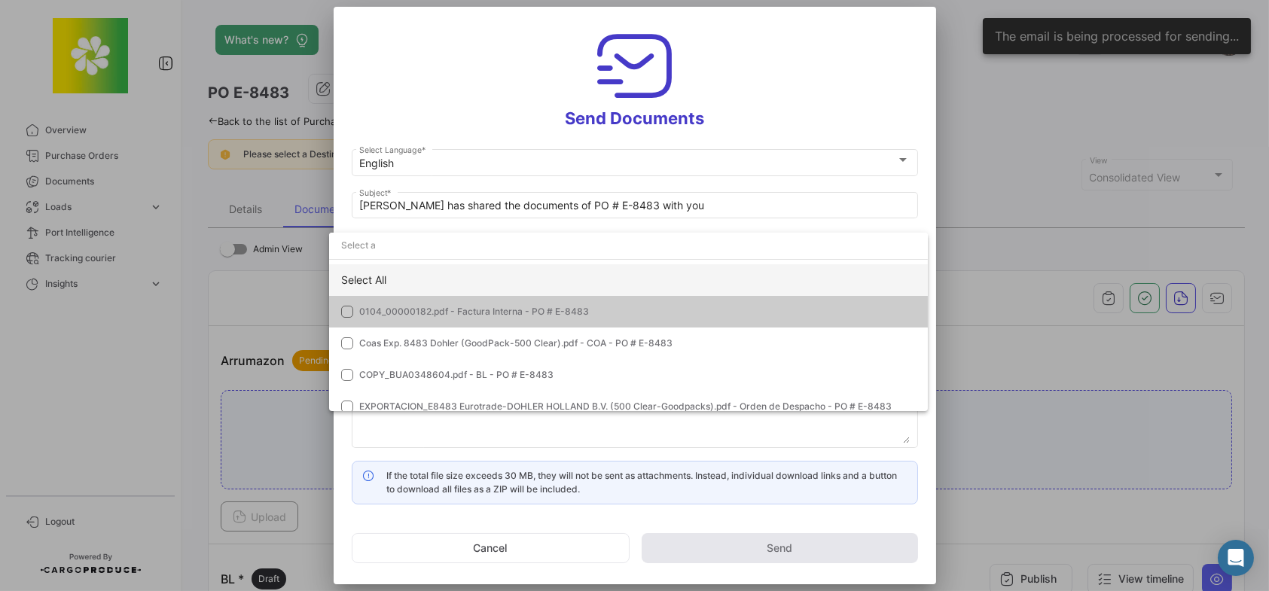
click at [377, 273] on div "Select All" at bounding box center [628, 280] width 599 height 32
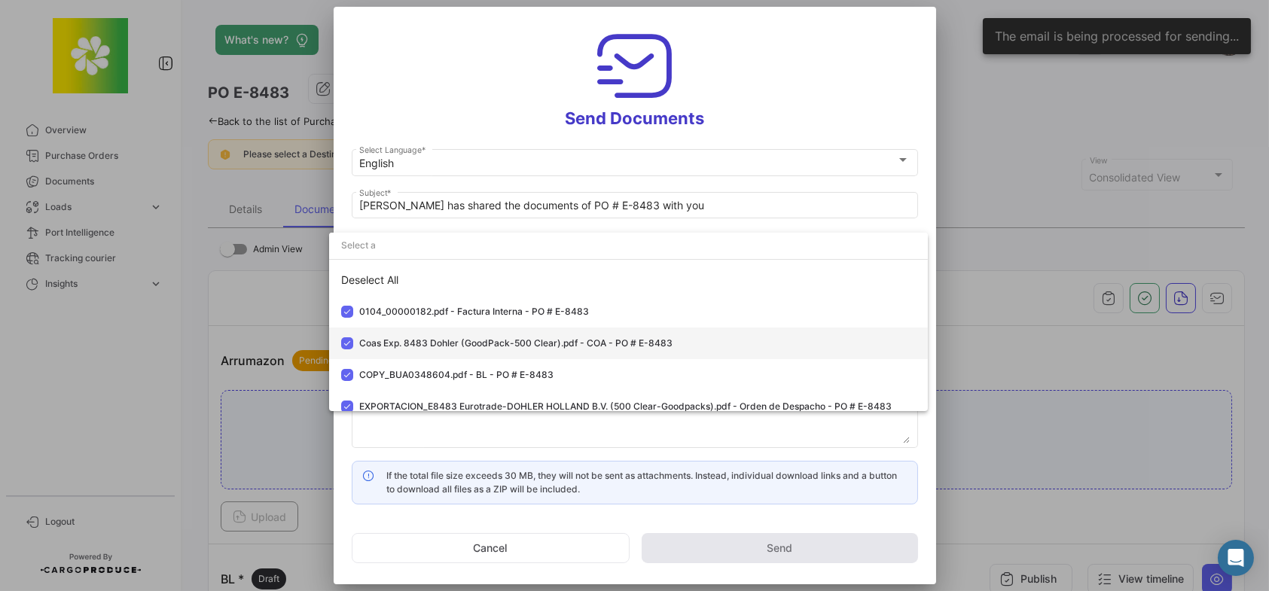
scroll to position [11, 0]
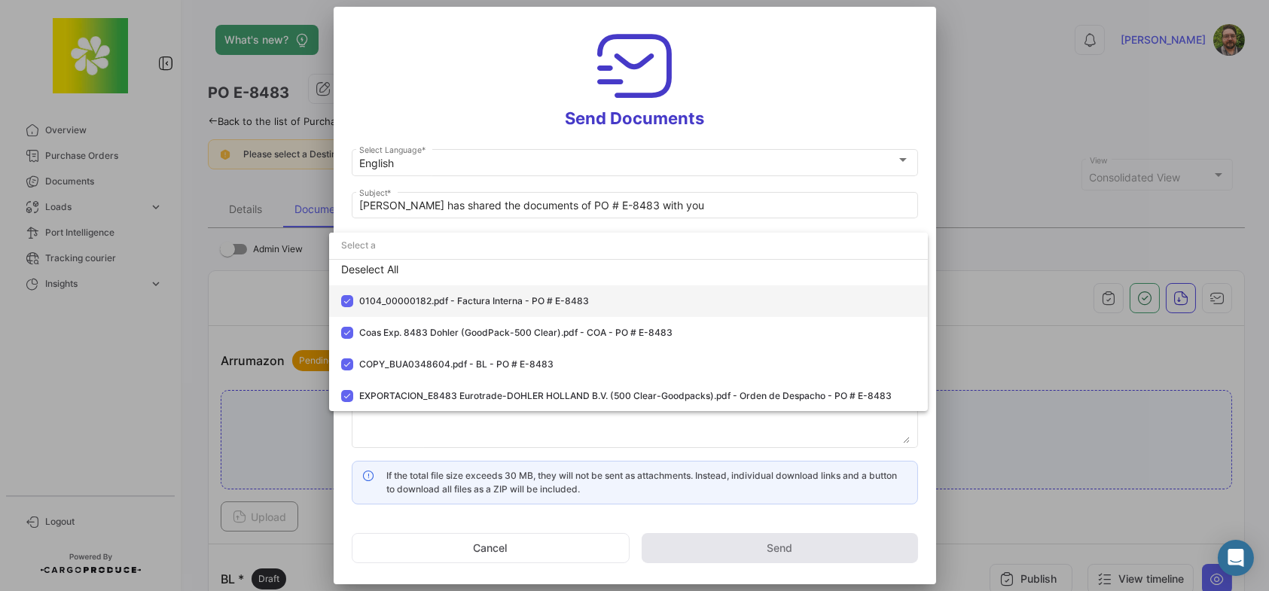
click at [347, 301] on mat-pseudo-checkbox at bounding box center [347, 301] width 12 height 12
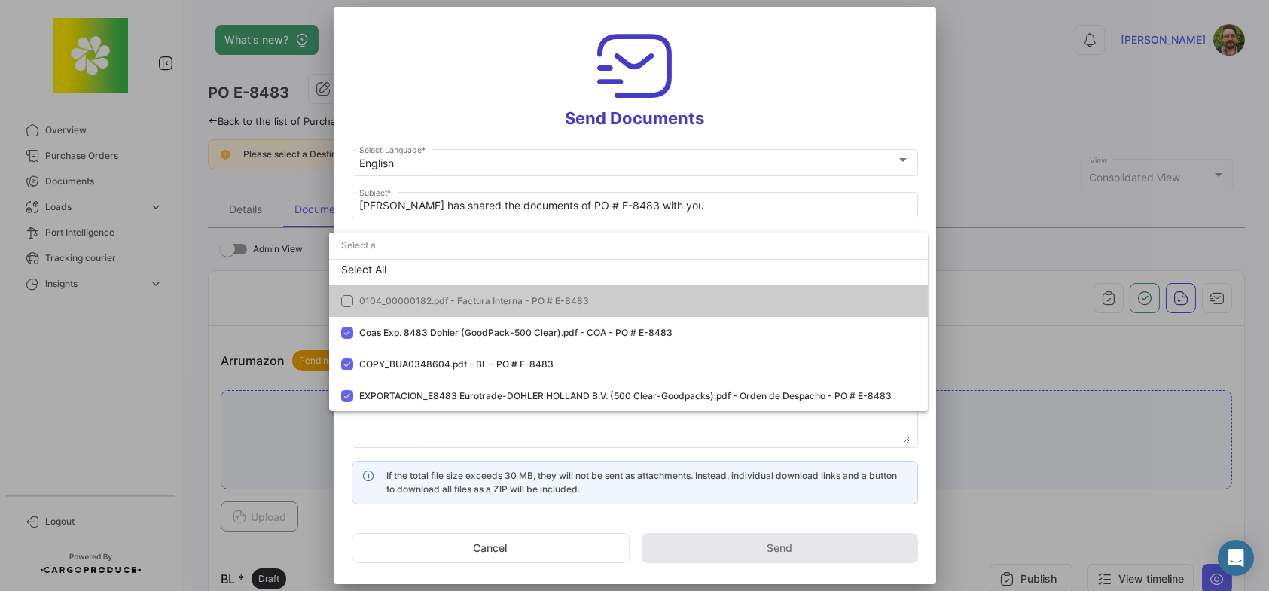
click at [414, 118] on div at bounding box center [634, 295] width 1269 height 591
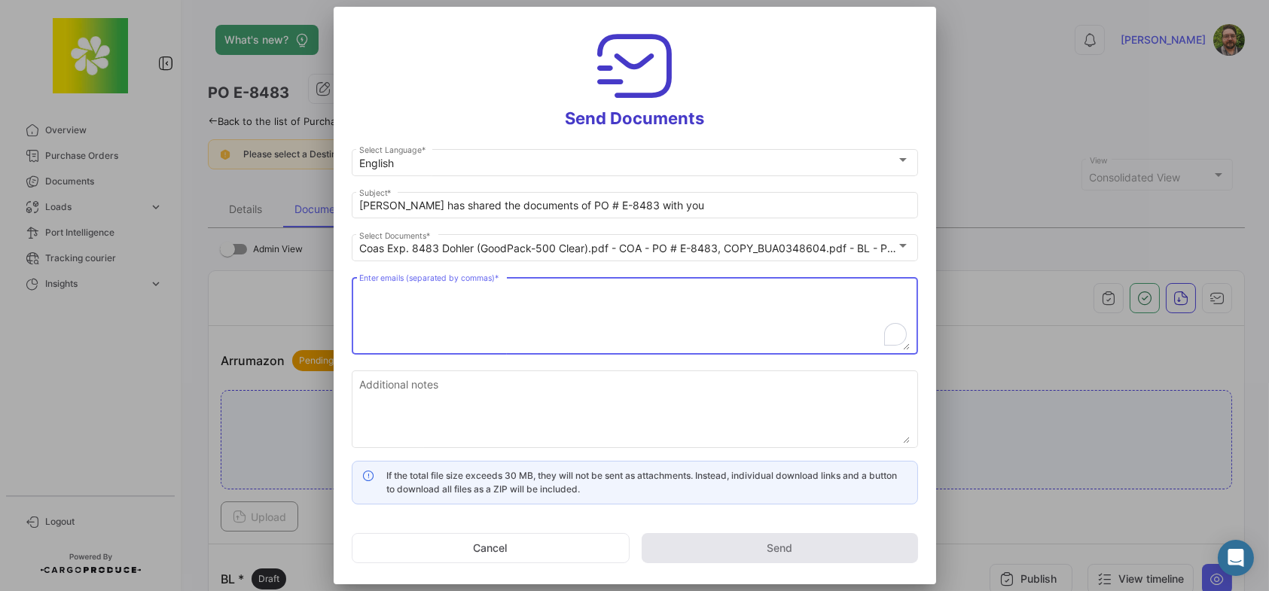
click at [465, 312] on textarea "Enter emails (separated by commas) *" at bounding box center [634, 317] width 551 height 66
paste textarea "Eurotrade Logistics <[EMAIL_ADDRESS][DOMAIN_NAME]>"
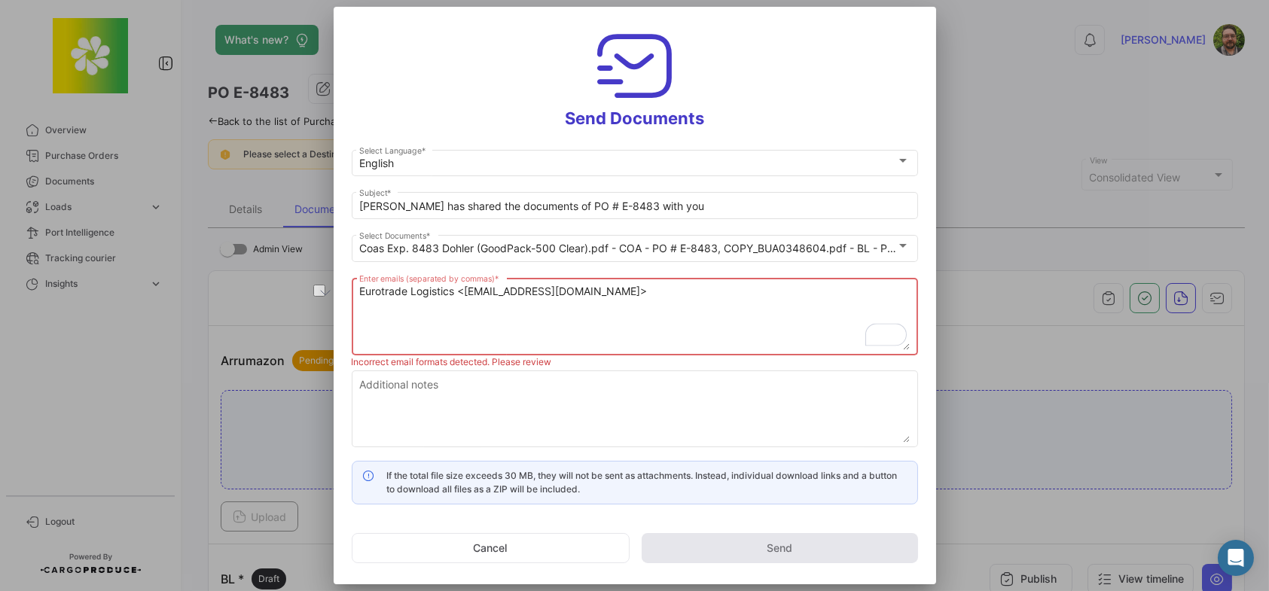
drag, startPoint x: 465, startPoint y: 292, endPoint x: 355, endPoint y: 284, distance: 110.3
click at [355, 284] on div "Eurotrade Logistics <[EMAIL_ADDRESS][DOMAIN_NAME]> Enter emails (separated by c…" at bounding box center [635, 315] width 567 height 80
click at [576, 293] on textarea "[EMAIL_ADDRESS][DOMAIN_NAME]>" at bounding box center [634, 317] width 551 height 66
click at [649, 301] on textarea "[EMAIL_ADDRESS][DOMAIN_NAME]," at bounding box center [634, 317] width 551 height 66
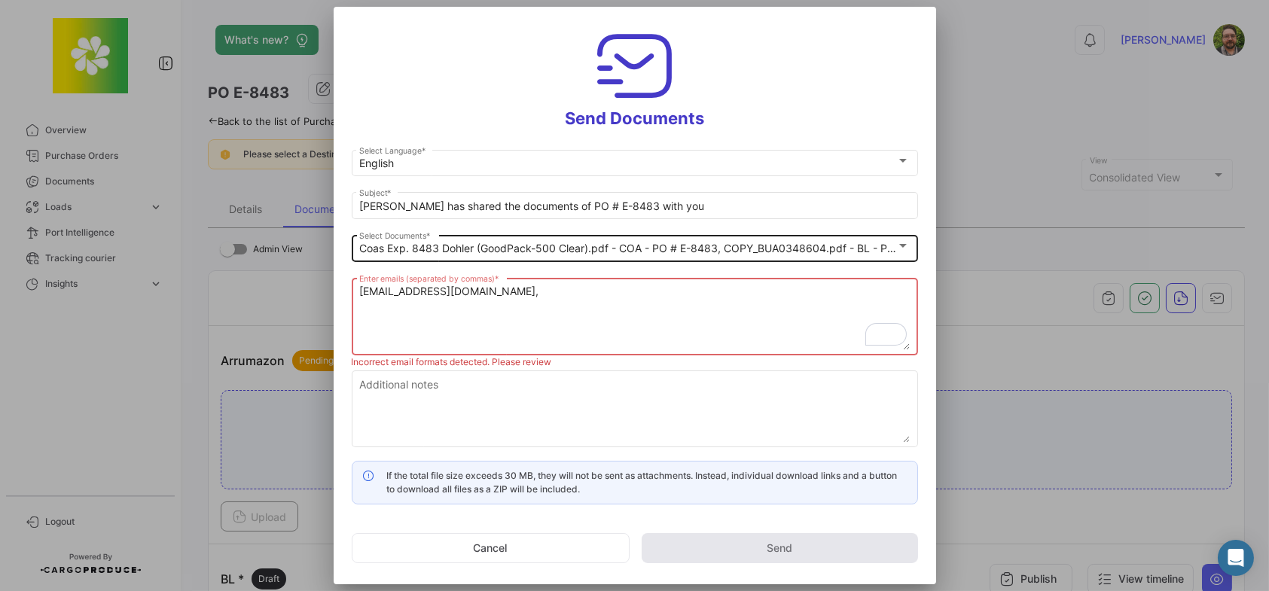
paste textarea "[EMAIL_ADDRESS][DOMAIN_NAME] <[EMAIL_ADDRESS][DOMAIN_NAME]>"
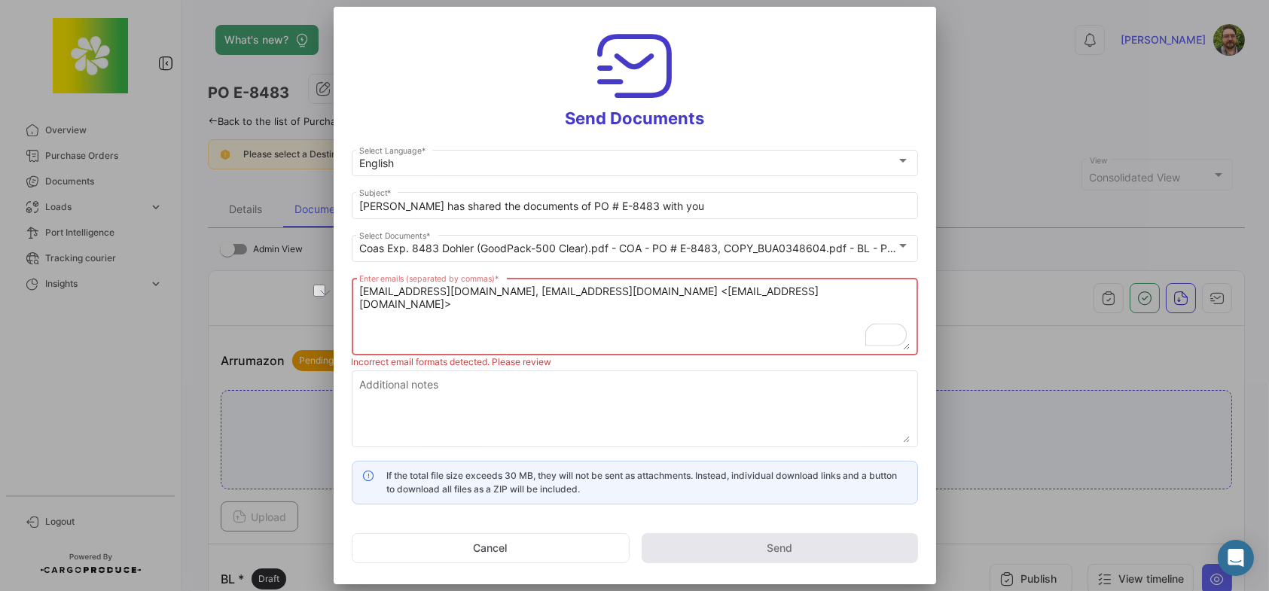
drag, startPoint x: 691, startPoint y: 291, endPoint x: 568, endPoint y: 284, distance: 123.0
click at [567, 285] on textarea "[EMAIL_ADDRESS][DOMAIN_NAME], [EMAIL_ADDRESS][DOMAIN_NAME] <[EMAIL_ADDRESS][DOM…" at bounding box center [634, 317] width 551 height 66
click at [765, 296] on textarea "[EMAIL_ADDRESS][DOMAIN_NAME], [EMAIL_ADDRESS][DOMAIN_NAME]>" at bounding box center [634, 317] width 551 height 66
click at [753, 292] on textarea "[EMAIL_ADDRESS][DOMAIN_NAME], [EMAIL_ADDRESS][DOMAIN_NAME]," at bounding box center [634, 317] width 551 height 66
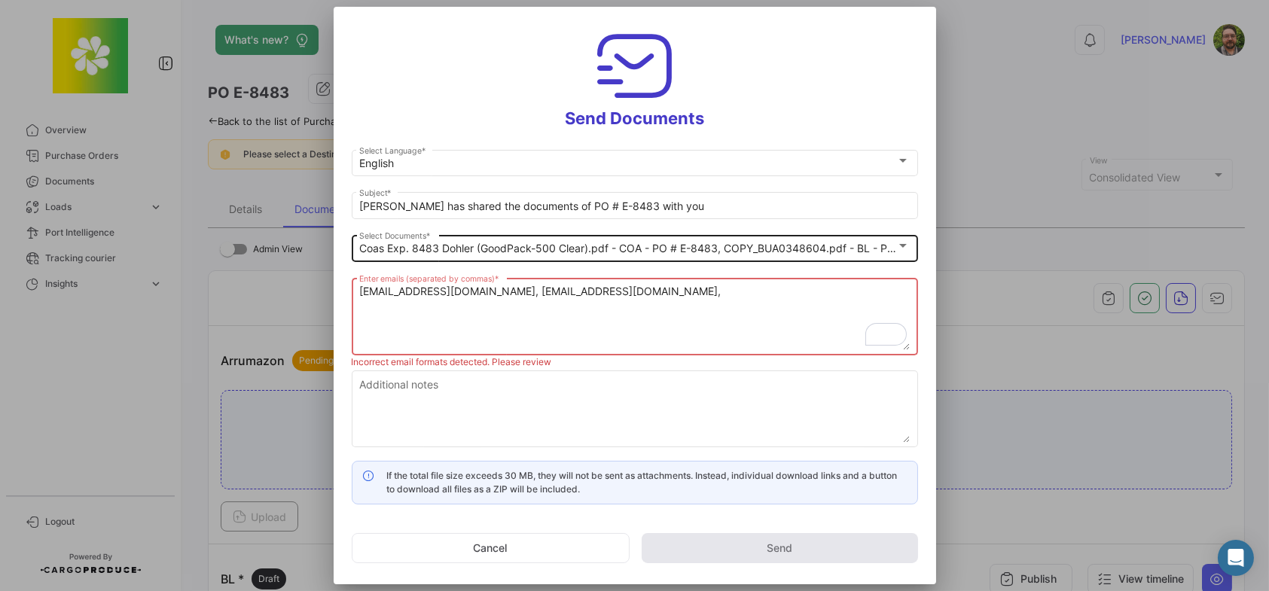
paste textarea "[PERSON_NAME] <[PERSON_NAME][EMAIL_ADDRESS][DOMAIN_NAME]>"
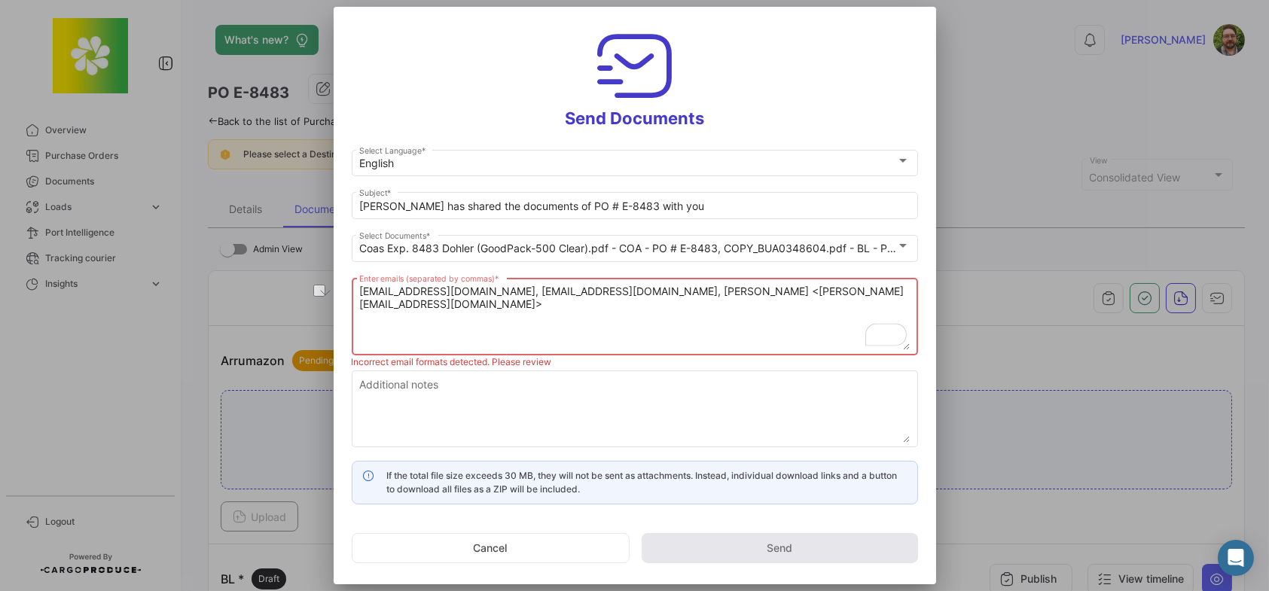
drag, startPoint x: 758, startPoint y: 291, endPoint x: 688, endPoint y: 293, distance: 70.1
click at [688, 293] on textarea "[EMAIL_ADDRESS][DOMAIN_NAME], [EMAIL_ADDRESS][DOMAIN_NAME], [PERSON_NAME] <[PER…" at bounding box center [634, 317] width 551 height 66
click at [860, 286] on textarea "[EMAIL_ADDRESS][DOMAIN_NAME], [EMAIL_ADDRESS][DOMAIN_NAME], [PERSON_NAME][EMAIL…" at bounding box center [634, 317] width 551 height 66
click at [834, 290] on textarea "[EMAIL_ADDRESS][DOMAIN_NAME], [EMAIL_ADDRESS][DOMAIN_NAME], [PERSON_NAME][EMAIL…" at bounding box center [634, 317] width 551 height 66
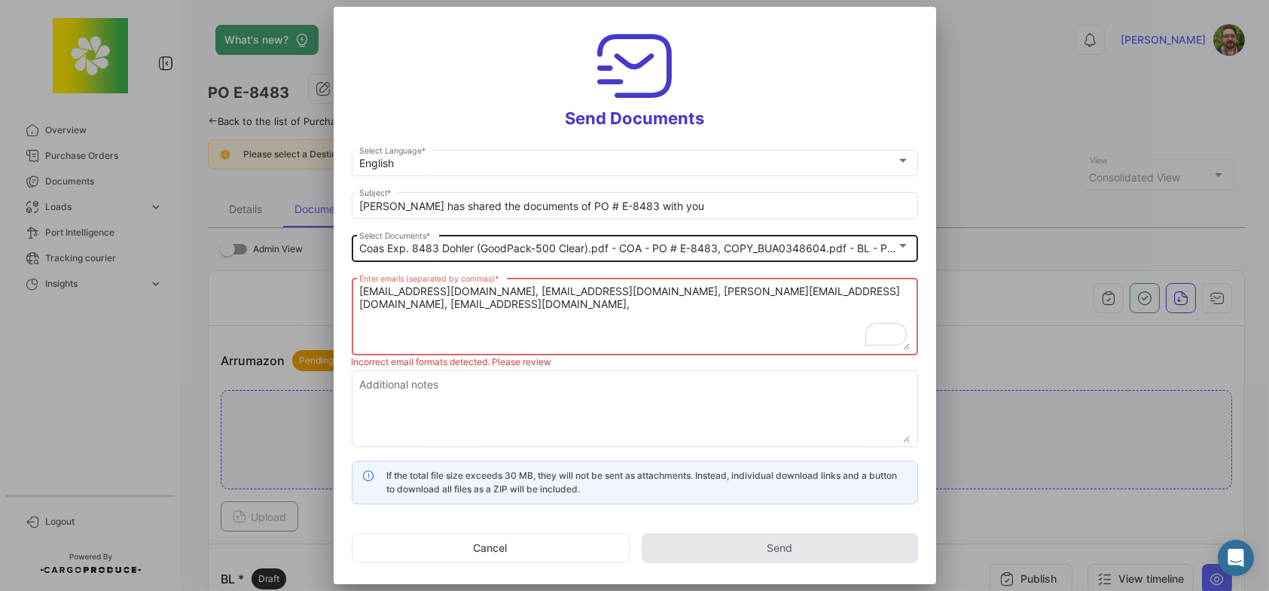
paste textarea "[PERSON_NAME]-Eurotrade <[PERSON_NAME][EMAIL_ADDRESS][DOMAIN_NAME]>"
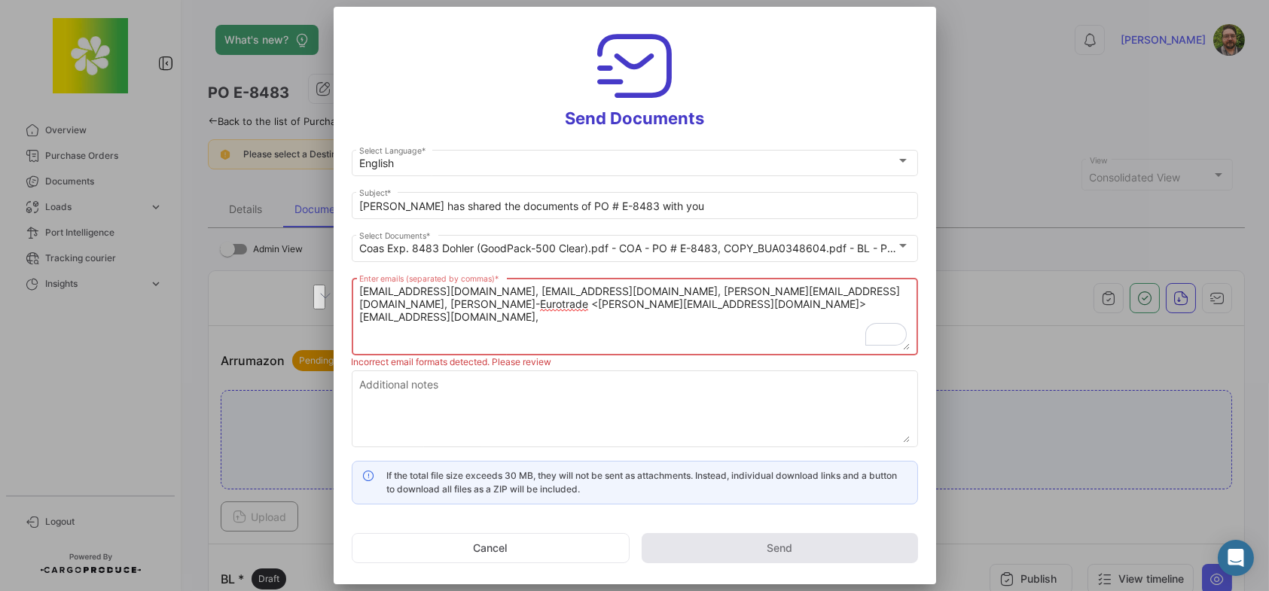
drag, startPoint x: 416, startPoint y: 304, endPoint x: 819, endPoint y: 283, distance: 403.6
click at [819, 283] on div "[EMAIL_ADDRESS][DOMAIN_NAME], [EMAIL_ADDRESS][DOMAIN_NAME], [PERSON_NAME][EMAIL…" at bounding box center [634, 315] width 551 height 80
click at [499, 306] on textarea "[EMAIL_ADDRESS][DOMAIN_NAME], [EMAIL_ADDRESS][DOMAIN_NAME], [PERSON_NAME][EMAIL…" at bounding box center [634, 317] width 551 height 66
click at [700, 297] on textarea "[EMAIL_ADDRESS][DOMAIN_NAME], [EMAIL_ADDRESS][DOMAIN_NAME], [PERSON_NAME][EMAIL…" at bounding box center [634, 317] width 551 height 66
click at [698, 306] on textarea "[EMAIL_ADDRESS][DOMAIN_NAME], [EMAIL_ADDRESS][DOMAIN_NAME], [PERSON_NAME][EMAIL…" at bounding box center [634, 317] width 551 height 66
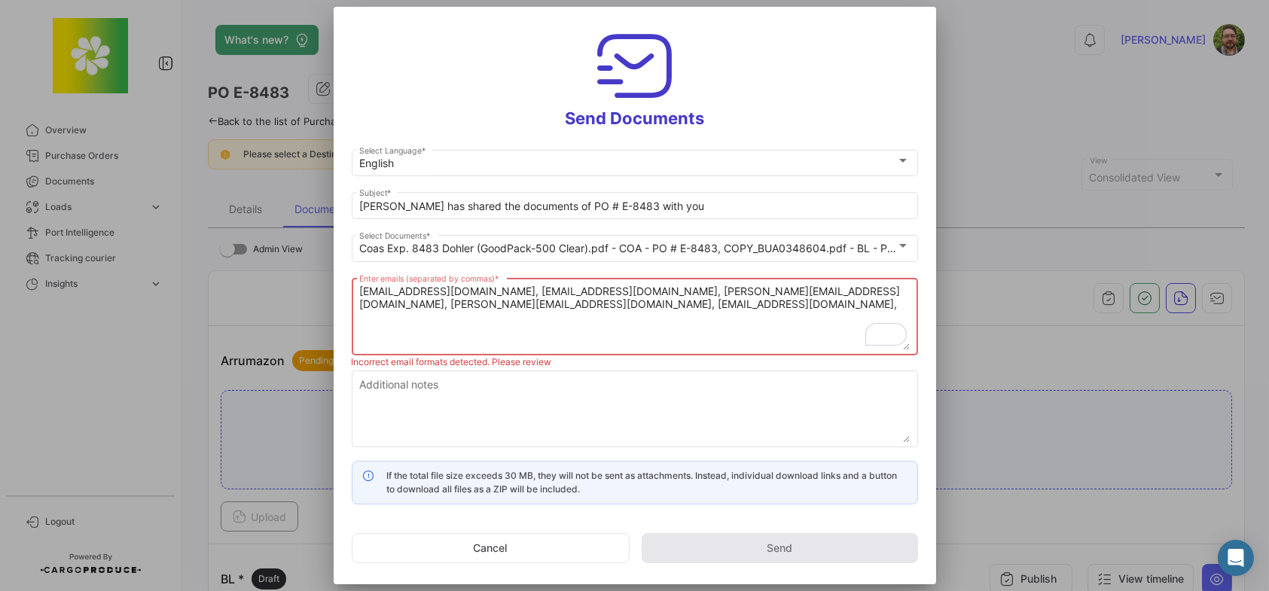
paste textarea "[PERSON_NAME][EMAIL_ADDRESS][DOMAIN_NAME]"
click at [777, 307] on textarea "[EMAIL_ADDRESS][DOMAIN_NAME], [EMAIL_ADDRESS][DOMAIN_NAME], [PERSON_NAME][EMAIL…" at bounding box center [634, 317] width 551 height 66
paste textarea "[PERSON_NAME][EMAIL_ADDRESS][DOMAIN_NAME]"
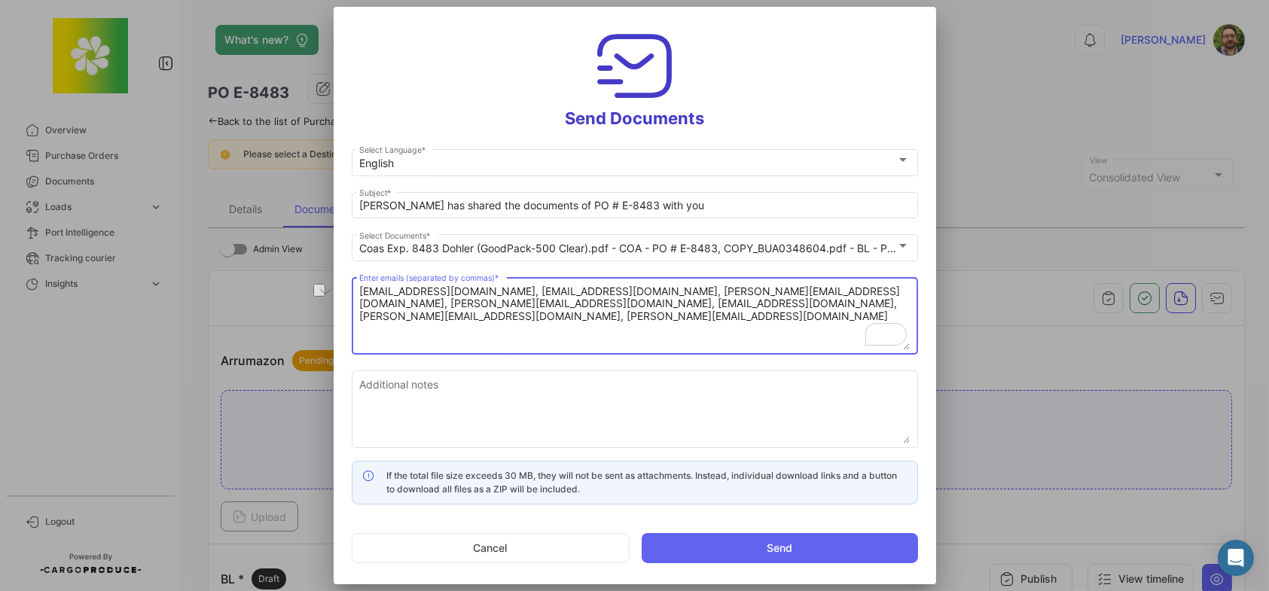
drag, startPoint x: 818, startPoint y: 304, endPoint x: 658, endPoint y: 302, distance: 160.5
click at [658, 302] on textarea "[EMAIL_ADDRESS][DOMAIN_NAME], [EMAIL_ADDRESS][DOMAIN_NAME], [PERSON_NAME][EMAIL…" at bounding box center [634, 317] width 551 height 66
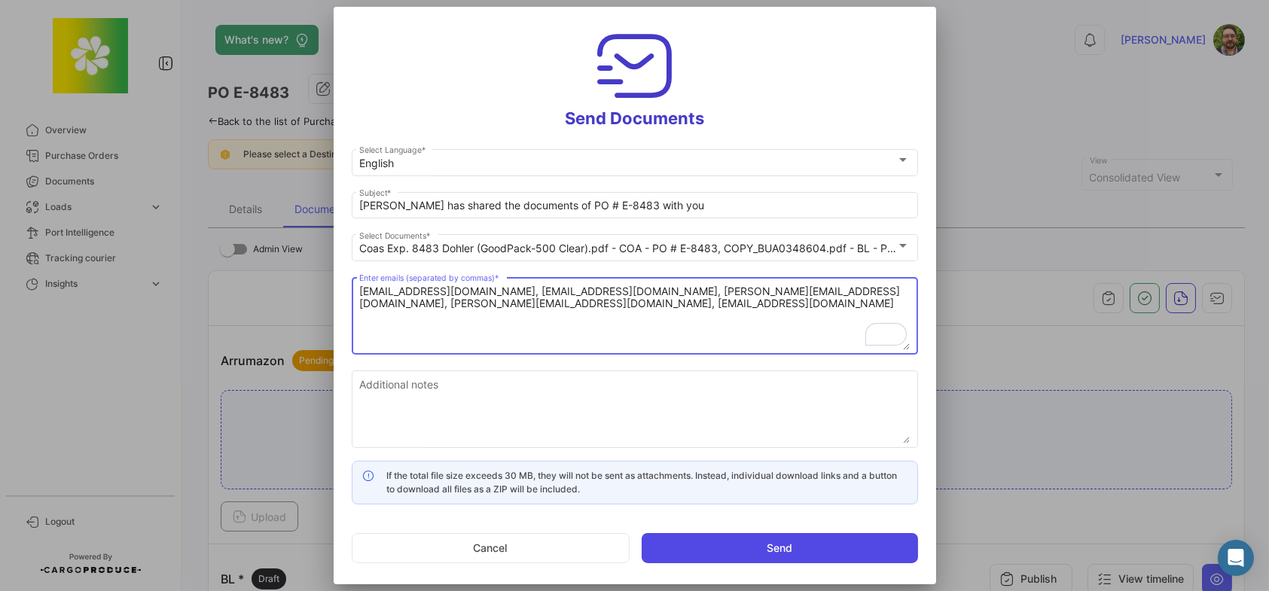
type textarea "[EMAIL_ADDRESS][DOMAIN_NAME], [EMAIL_ADDRESS][DOMAIN_NAME], [PERSON_NAME][EMAIL…"
click at [686, 548] on button "Send" at bounding box center [780, 548] width 276 height 30
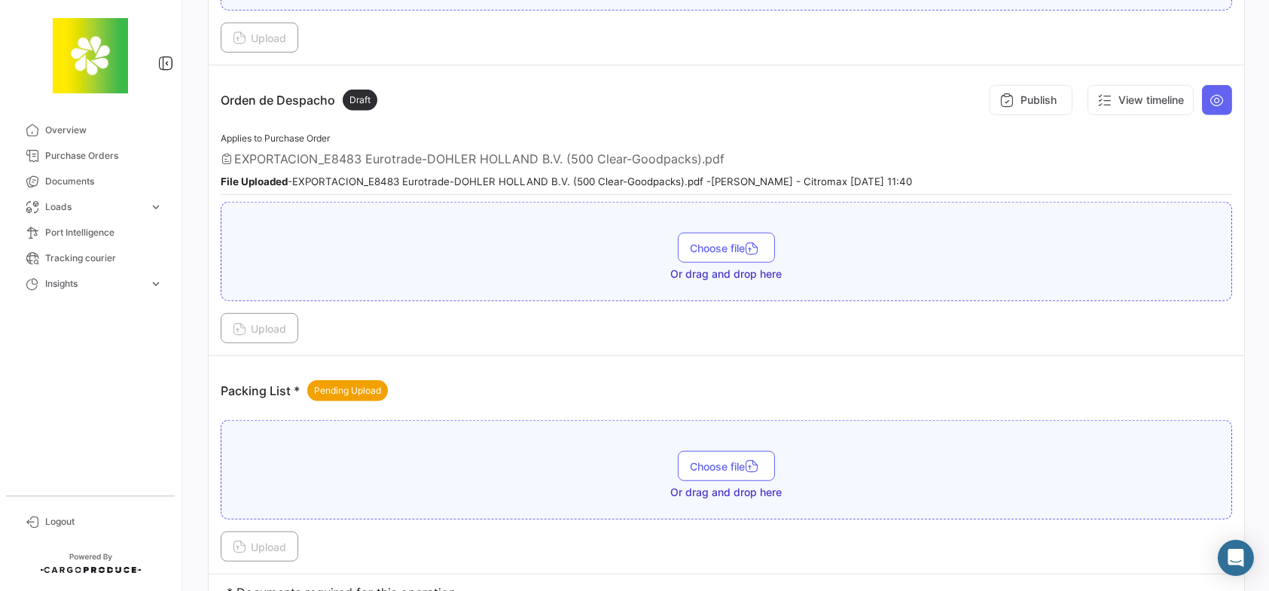
scroll to position [3153, 0]
